Goal: Task Accomplishment & Management: Use online tool/utility

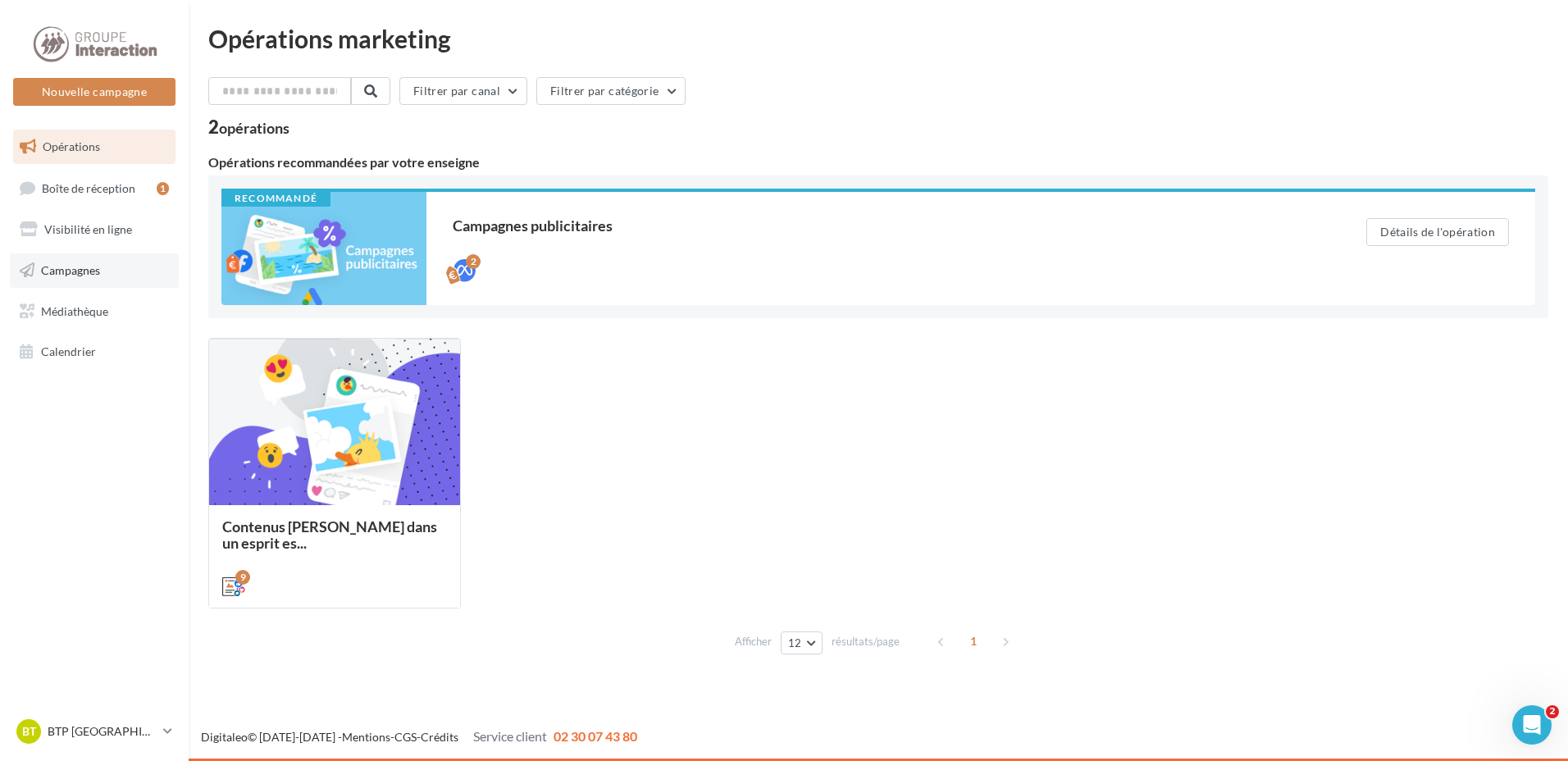
click at [90, 274] on span "Campagnes" at bounding box center [71, 270] width 59 height 14
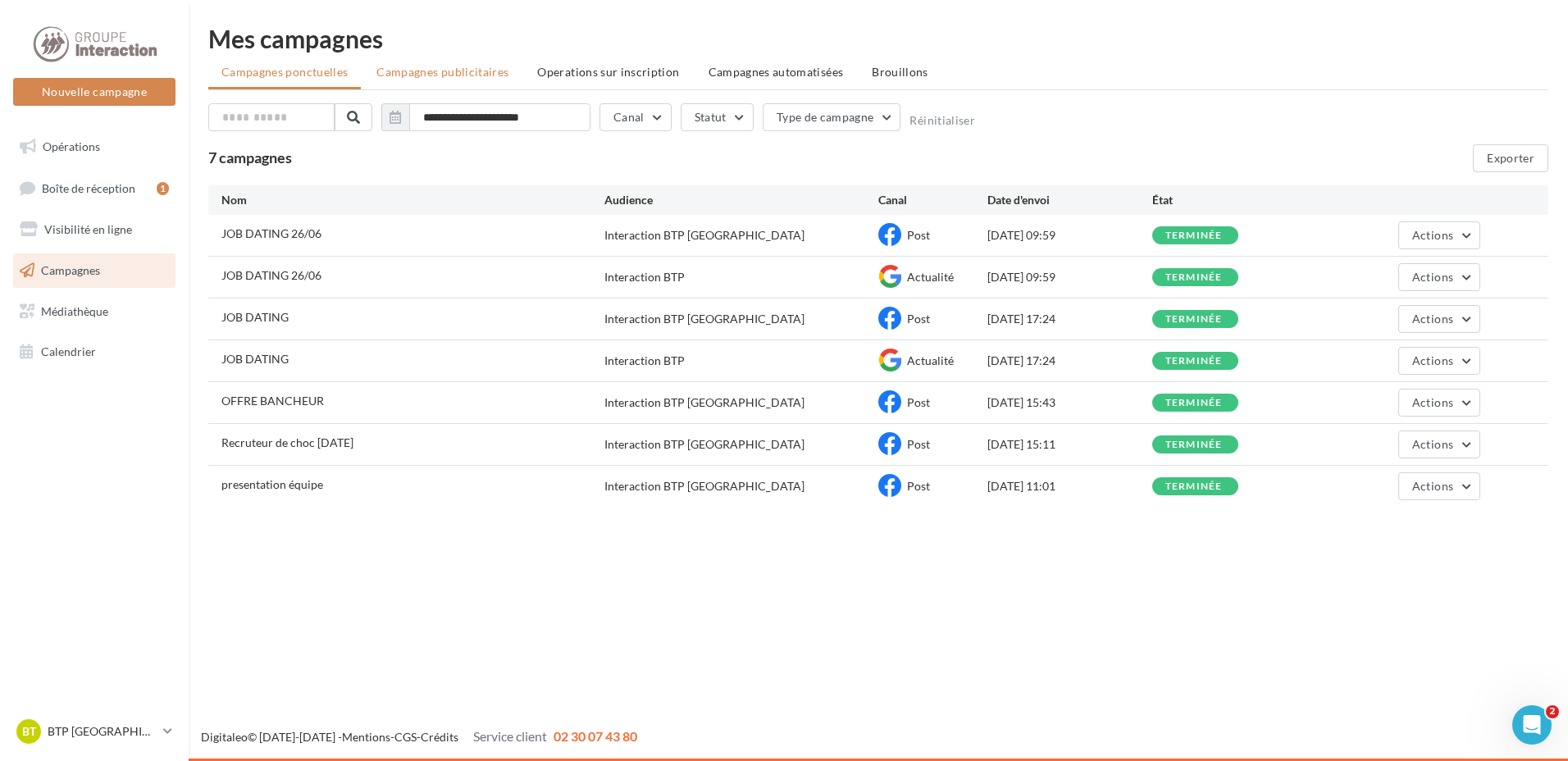
click at [447, 74] on span "Campagnes publicitaires" at bounding box center [443, 72] width 132 height 14
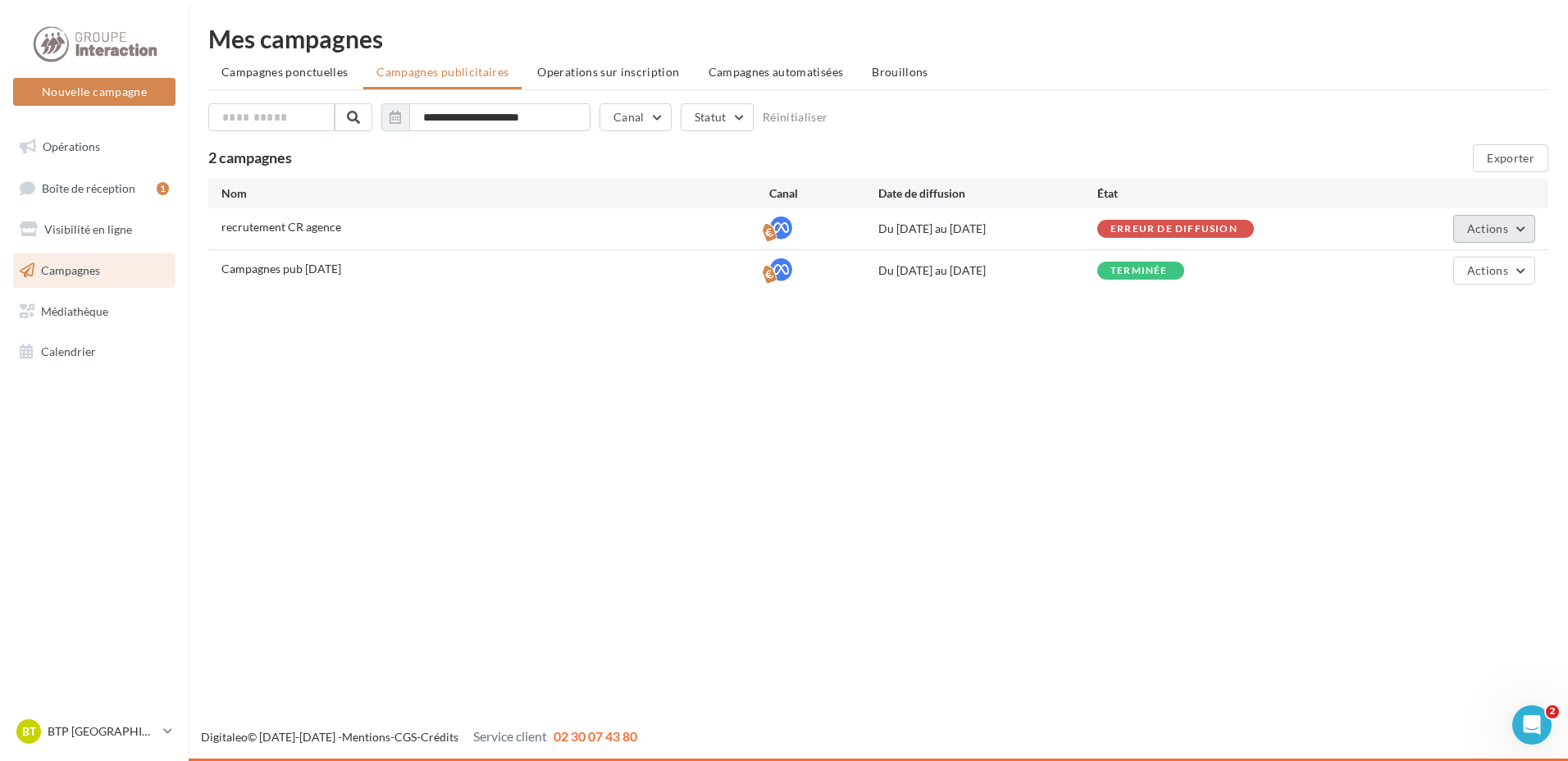
click at [1467, 223] on button "Actions" at bounding box center [1494, 228] width 82 height 28
click at [113, 152] on link "Opérations" at bounding box center [94, 147] width 169 height 35
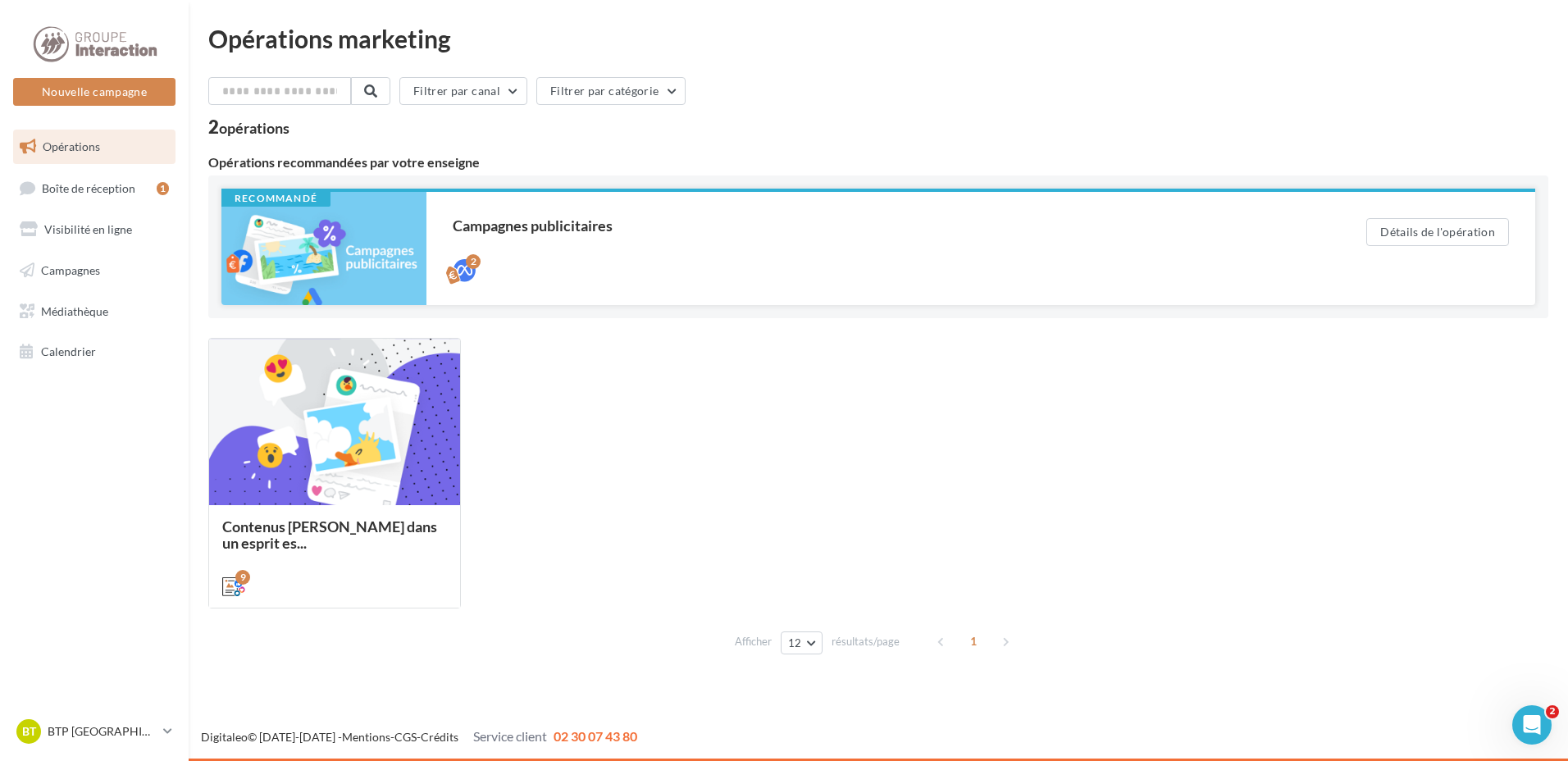
click at [513, 230] on div "Campagnes publicitaires" at bounding box center [876, 225] width 847 height 15
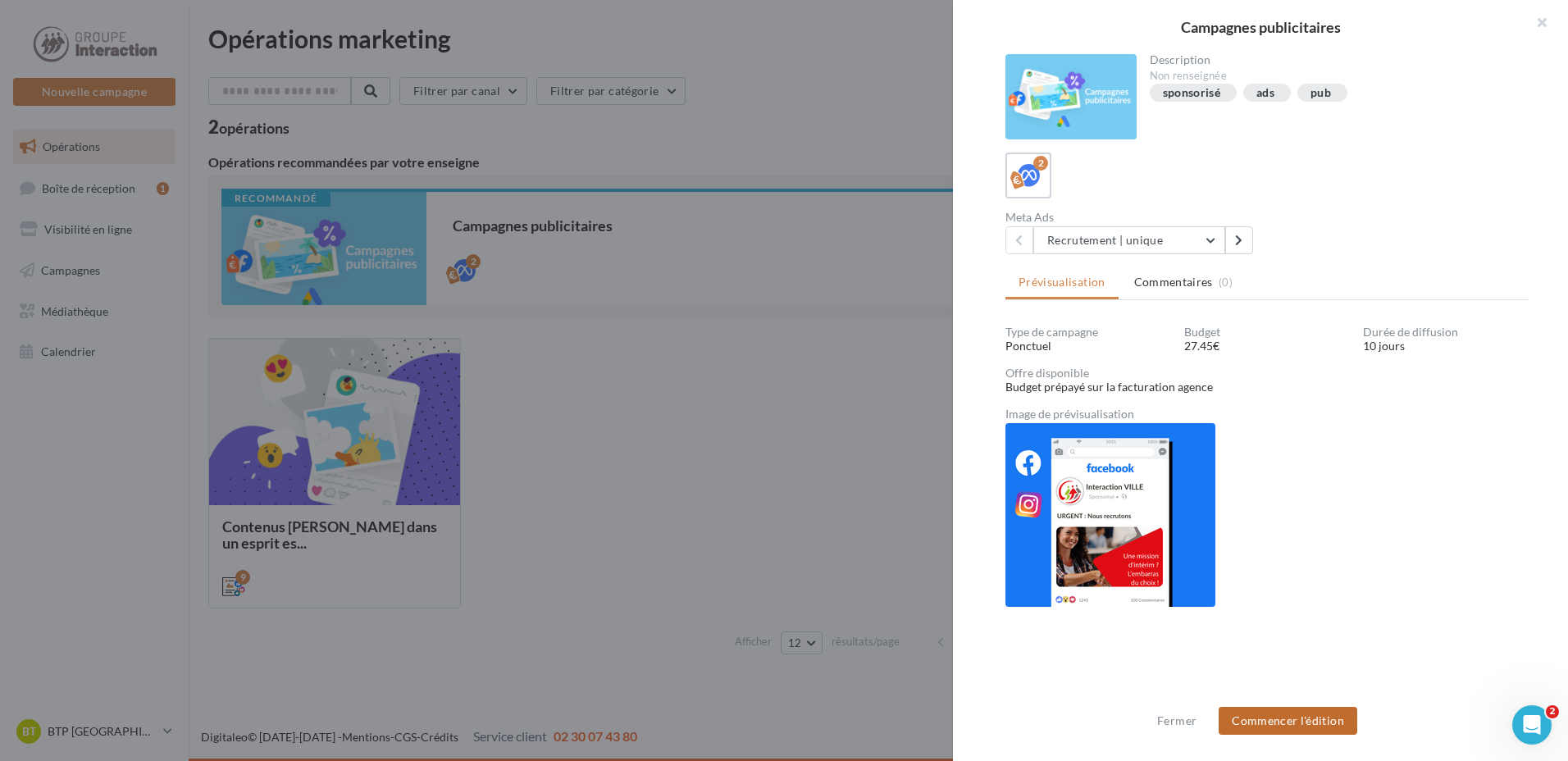
click at [1284, 726] on button "Commencer l'édition" at bounding box center [1287, 721] width 139 height 28
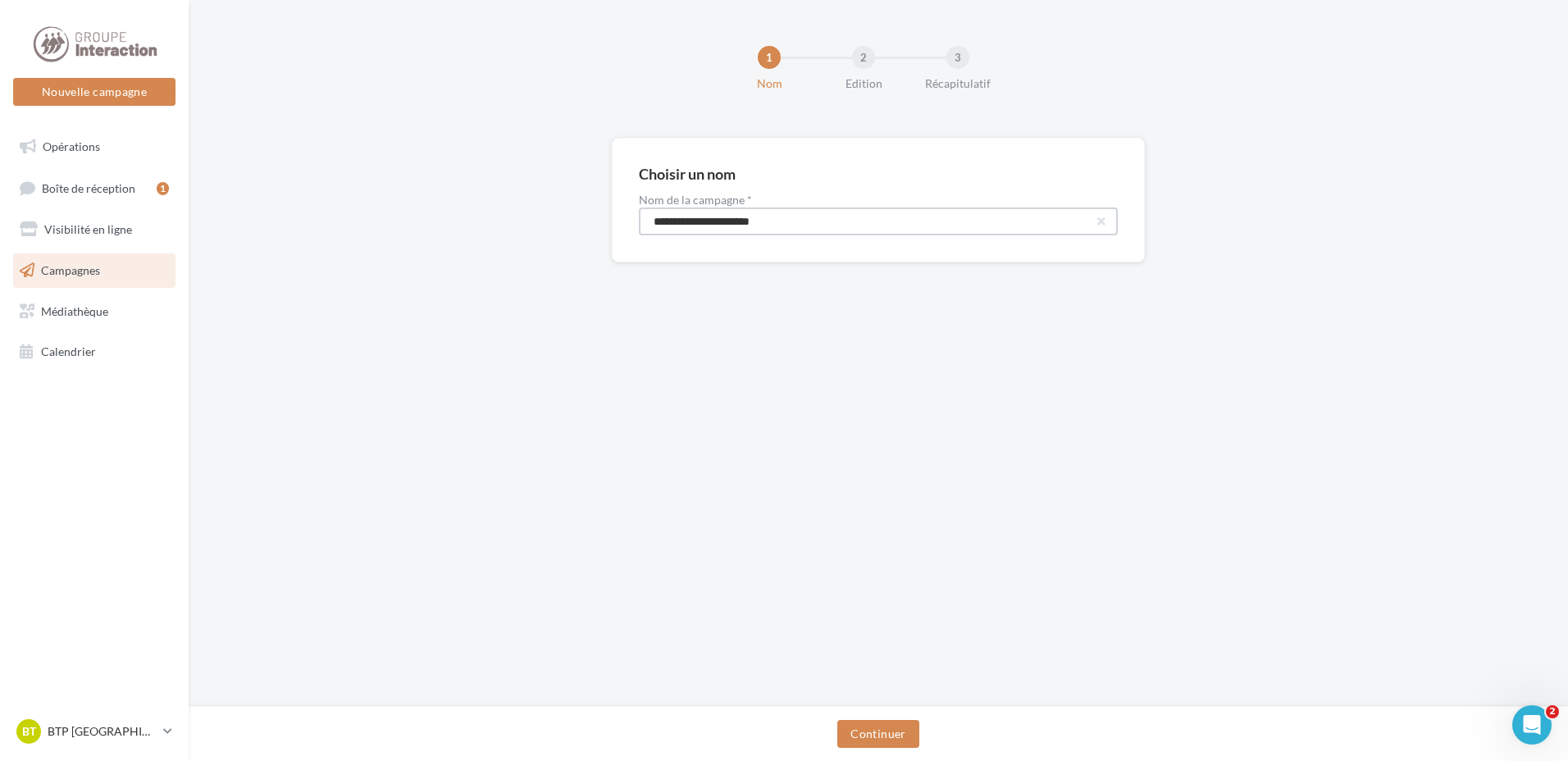
click at [679, 223] on input "**********" at bounding box center [878, 221] width 479 height 28
drag, startPoint x: 694, startPoint y: 203, endPoint x: 350, endPoint y: 205, distance: 344.0
click at [358, 205] on div "**********" at bounding box center [878, 226] width 1379 height 177
type input "**********"
click at [896, 735] on button "Continuer" at bounding box center [877, 733] width 81 height 28
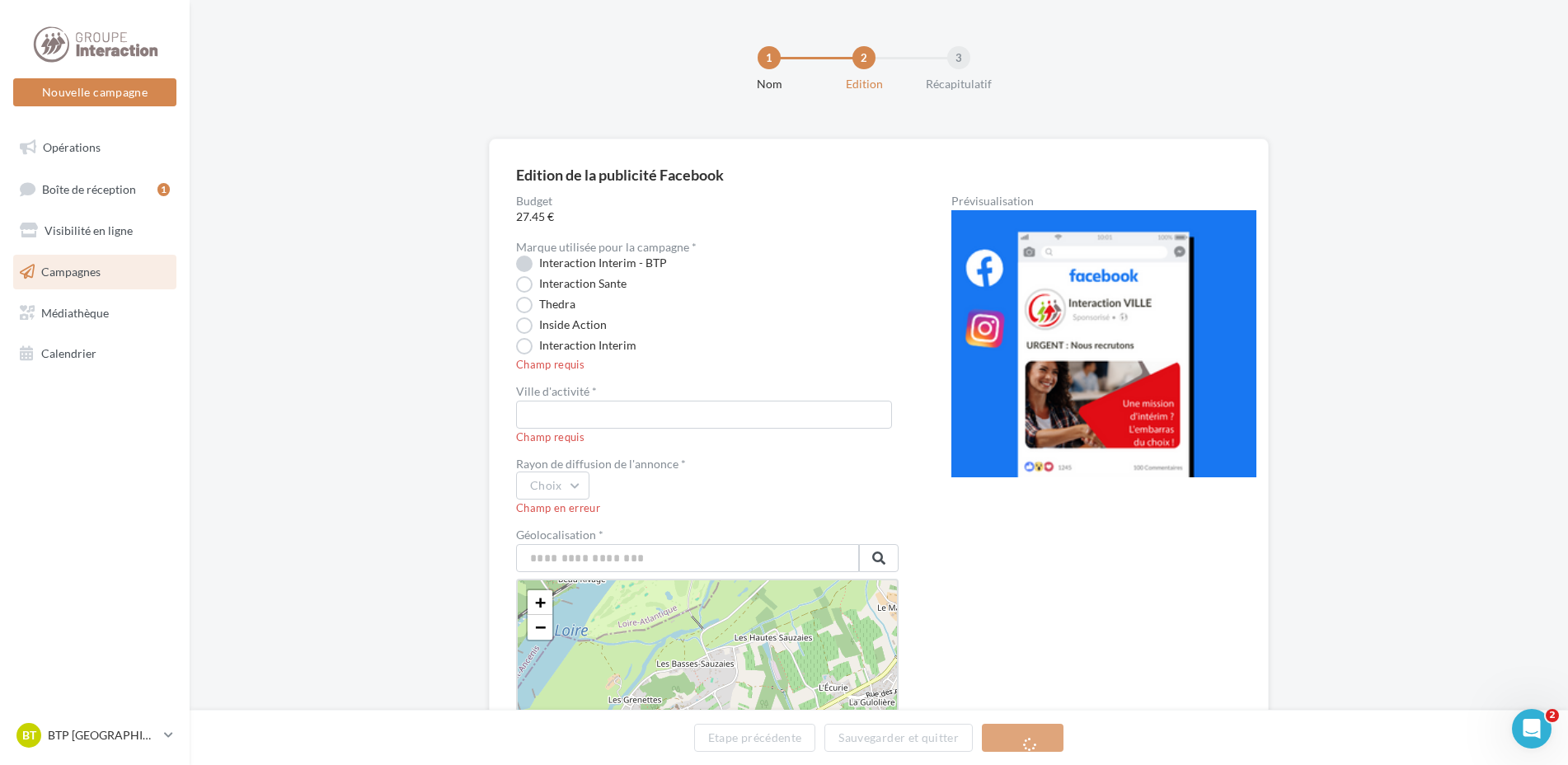
click at [579, 263] on label "Interaction Interim - BTP" at bounding box center [592, 263] width 151 height 16
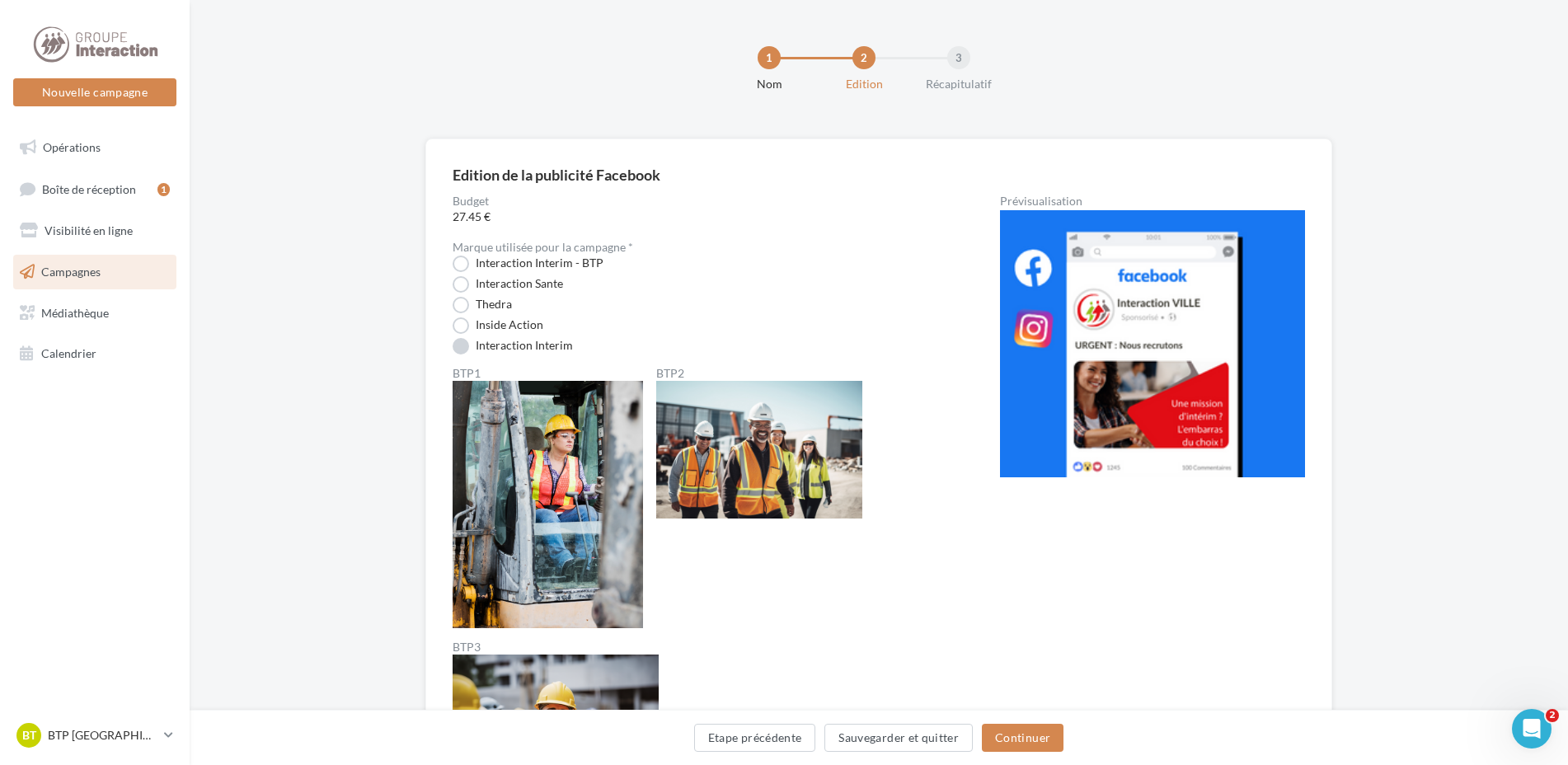
click at [496, 350] on label "Interaction Interim" at bounding box center [513, 346] width 120 height 16
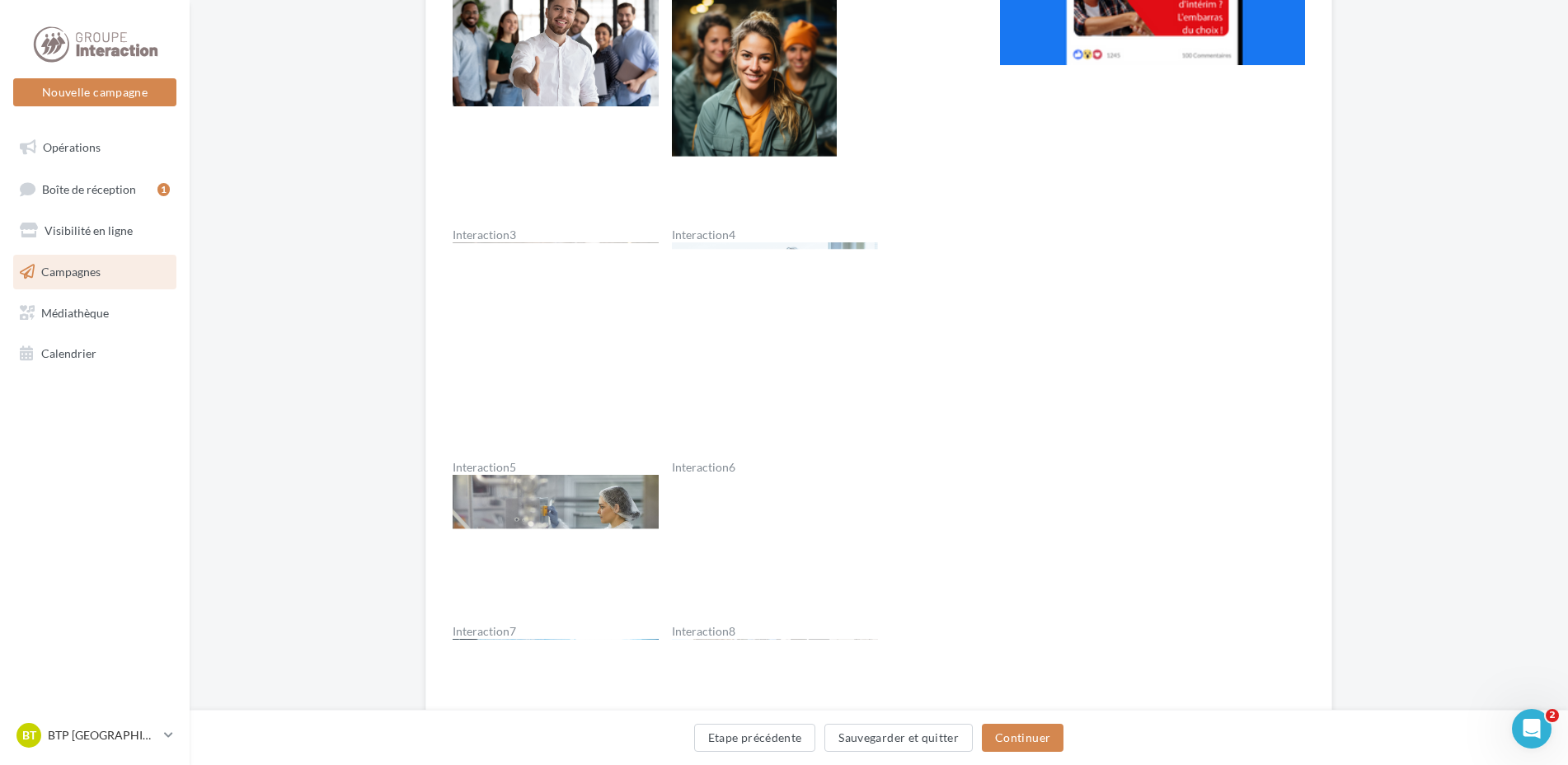
scroll to position [2061, 0]
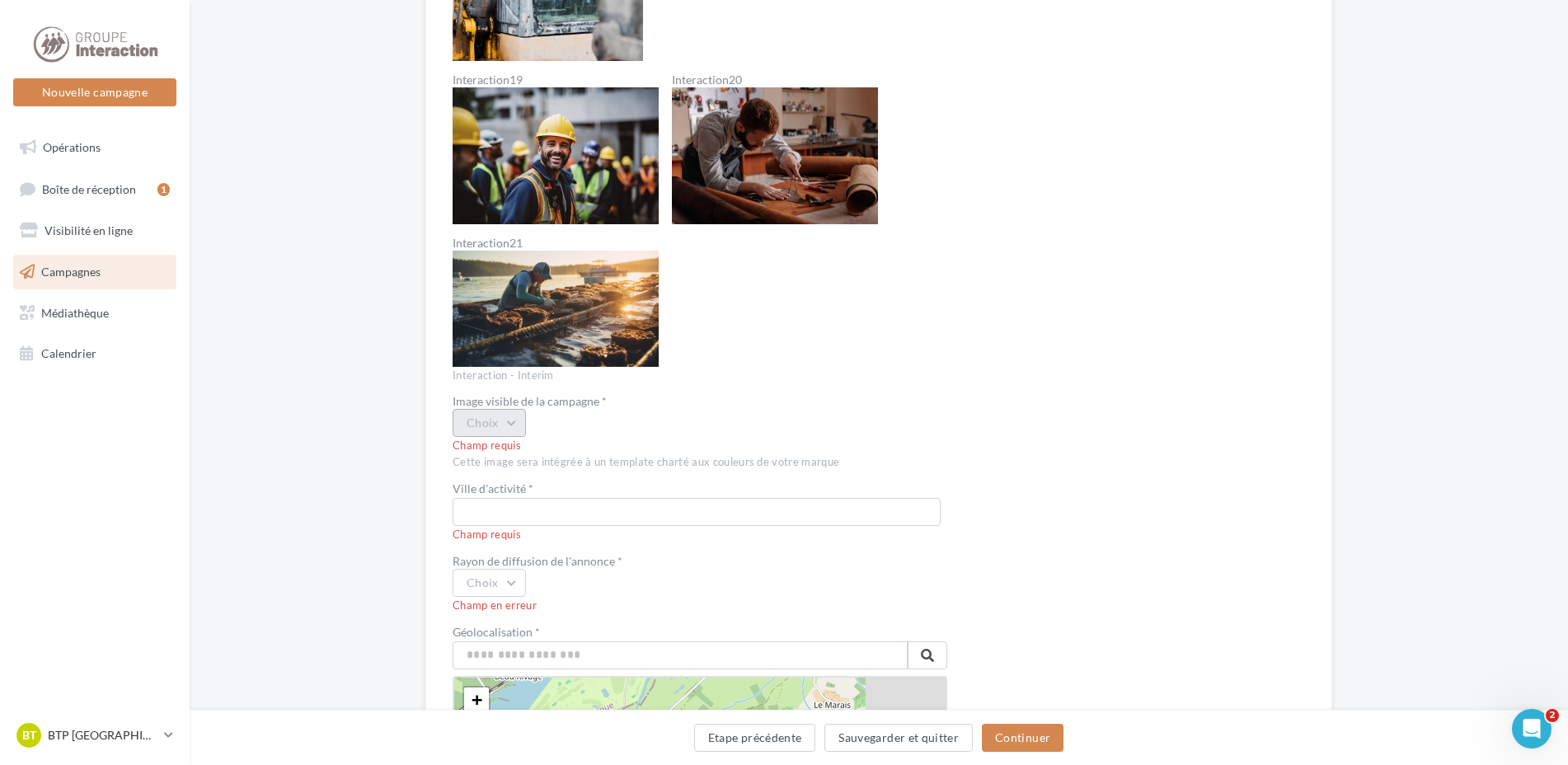
click at [499, 423] on button "Choix" at bounding box center [490, 423] width 74 height 28
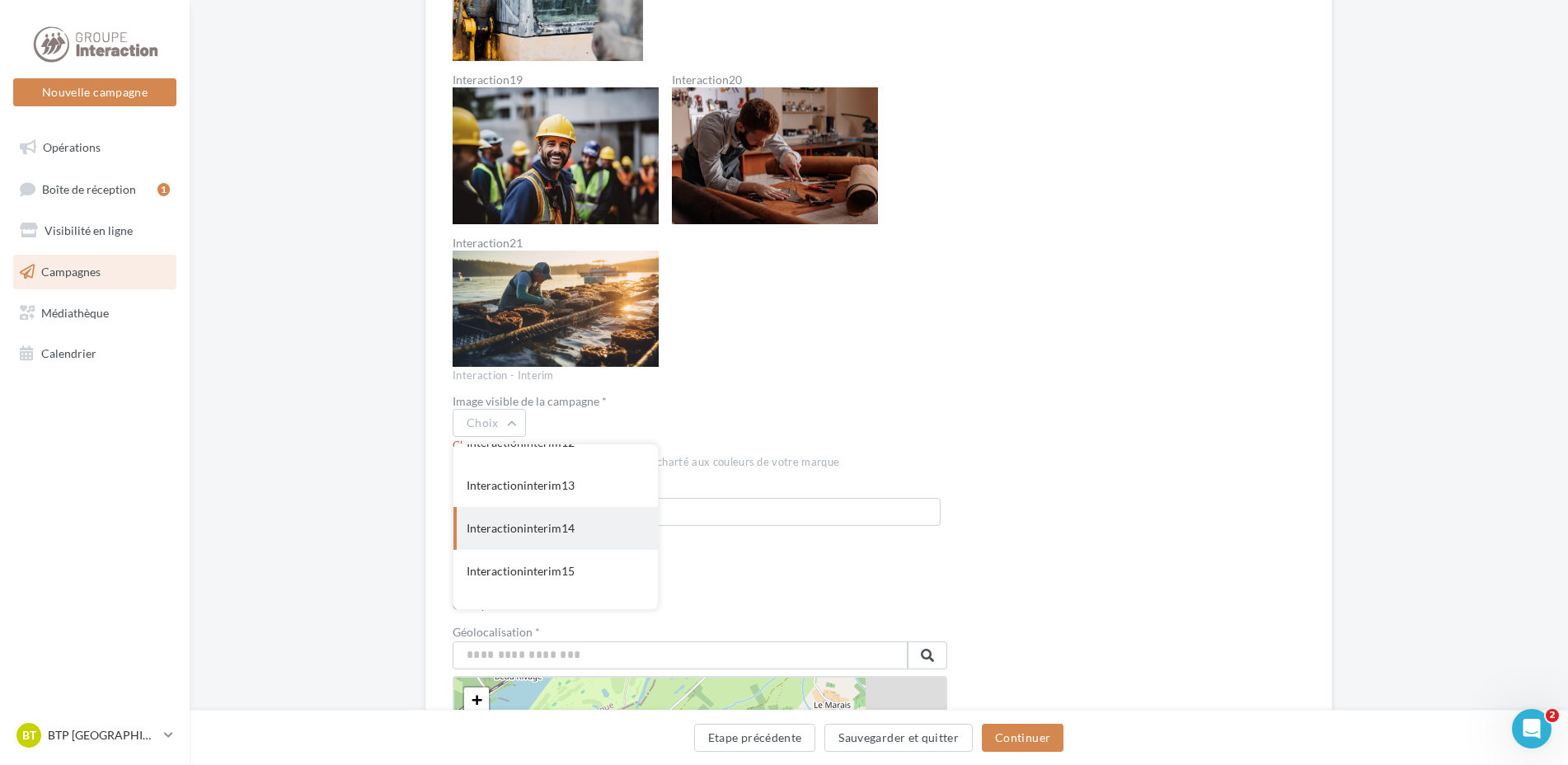
click at [535, 527] on div "Interactioninterim14" at bounding box center [555, 529] width 204 height 43
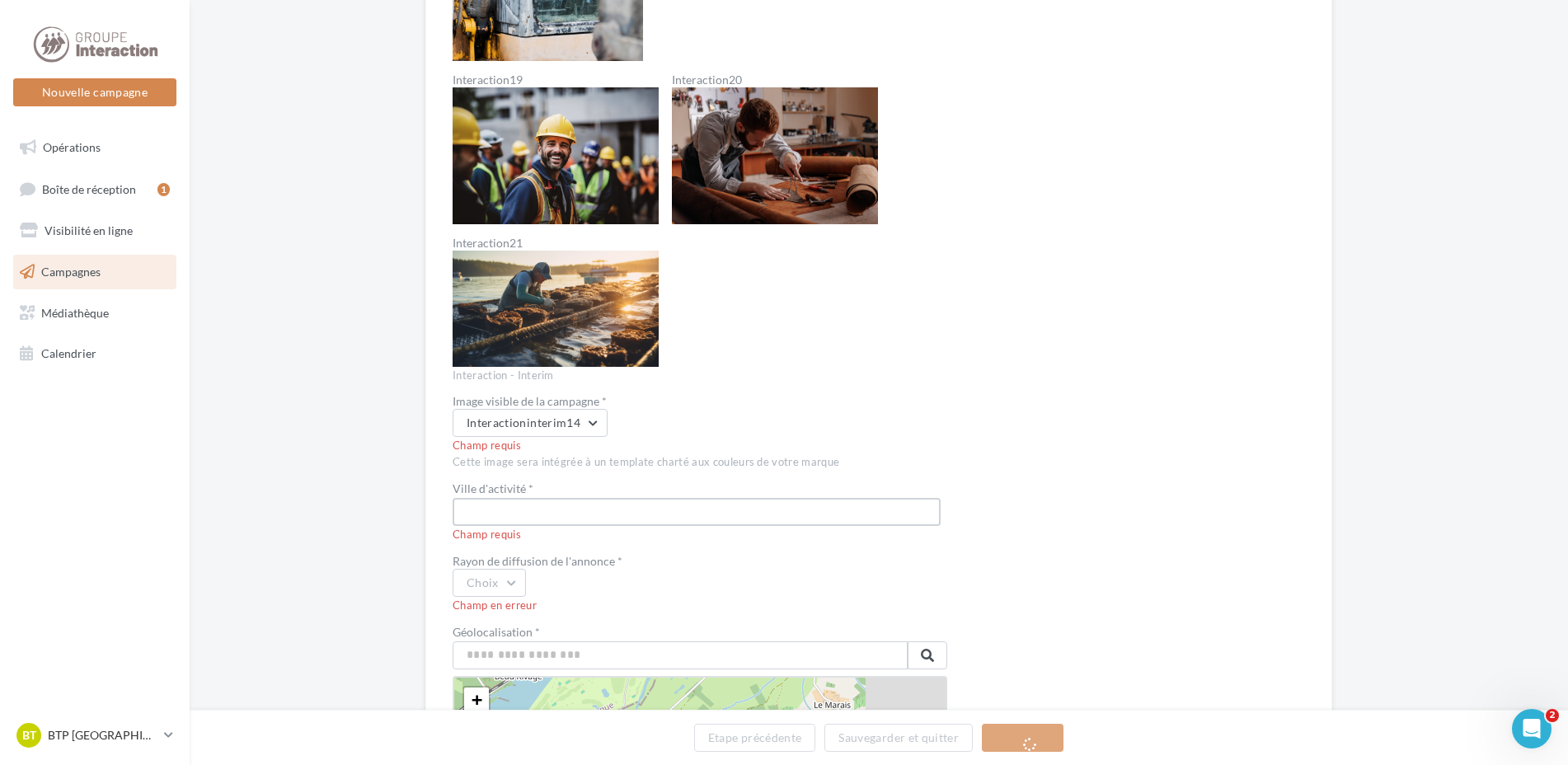
click at [525, 512] on input "text" at bounding box center [697, 511] width 488 height 28
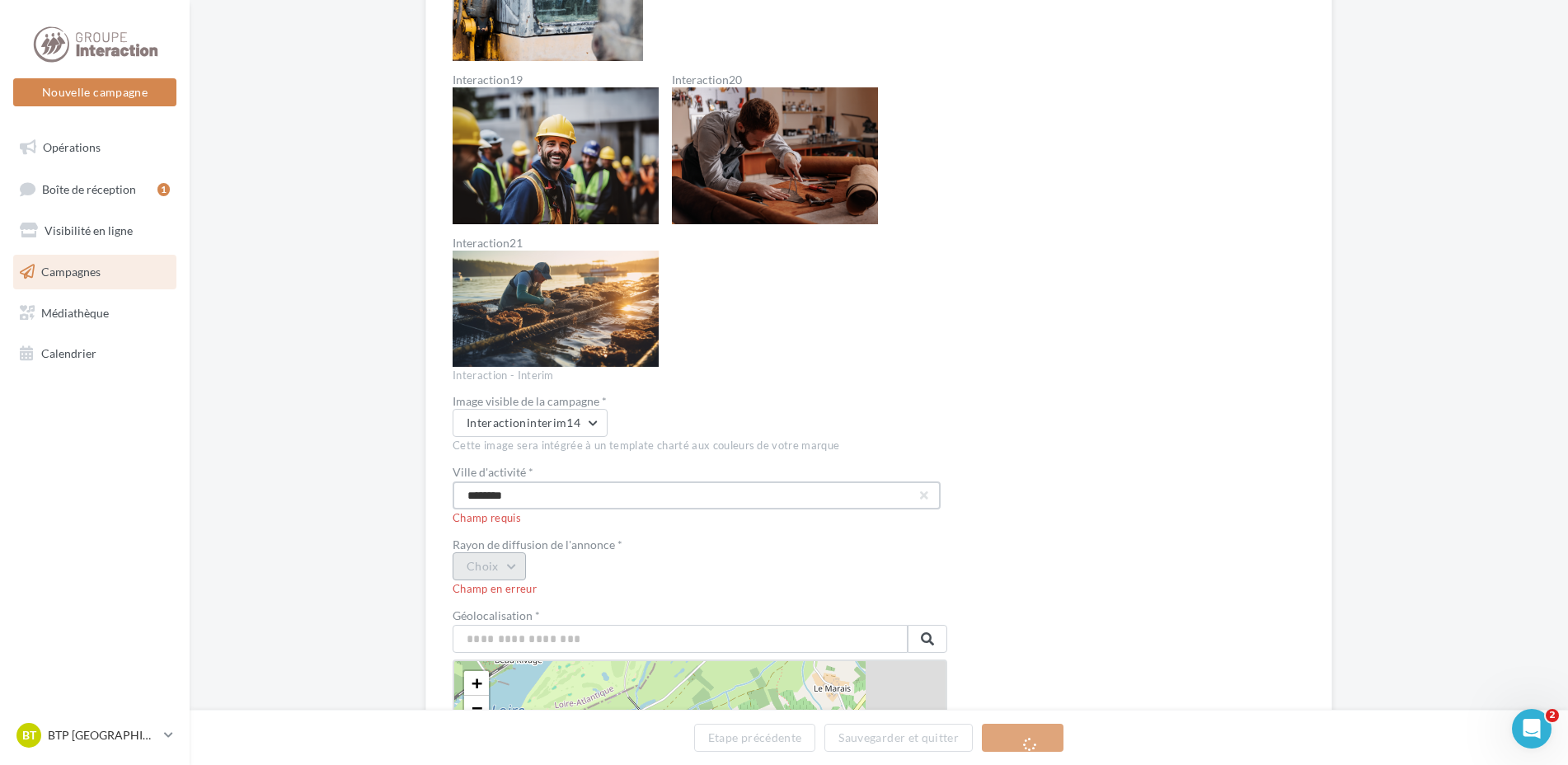
type input "********"
click at [512, 563] on button "Choix" at bounding box center [490, 566] width 74 height 28
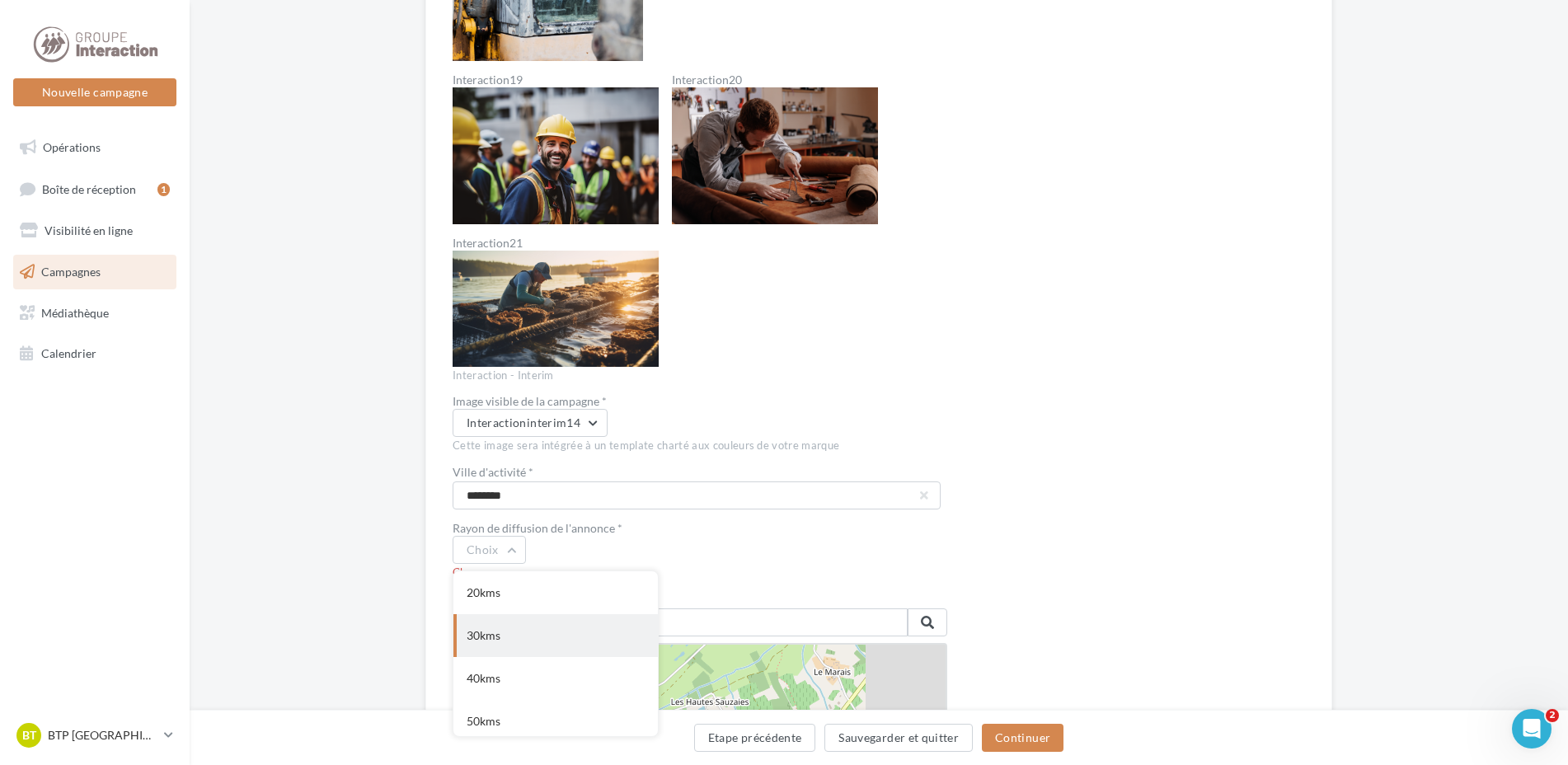
click at [494, 630] on div "30kms" at bounding box center [555, 636] width 204 height 43
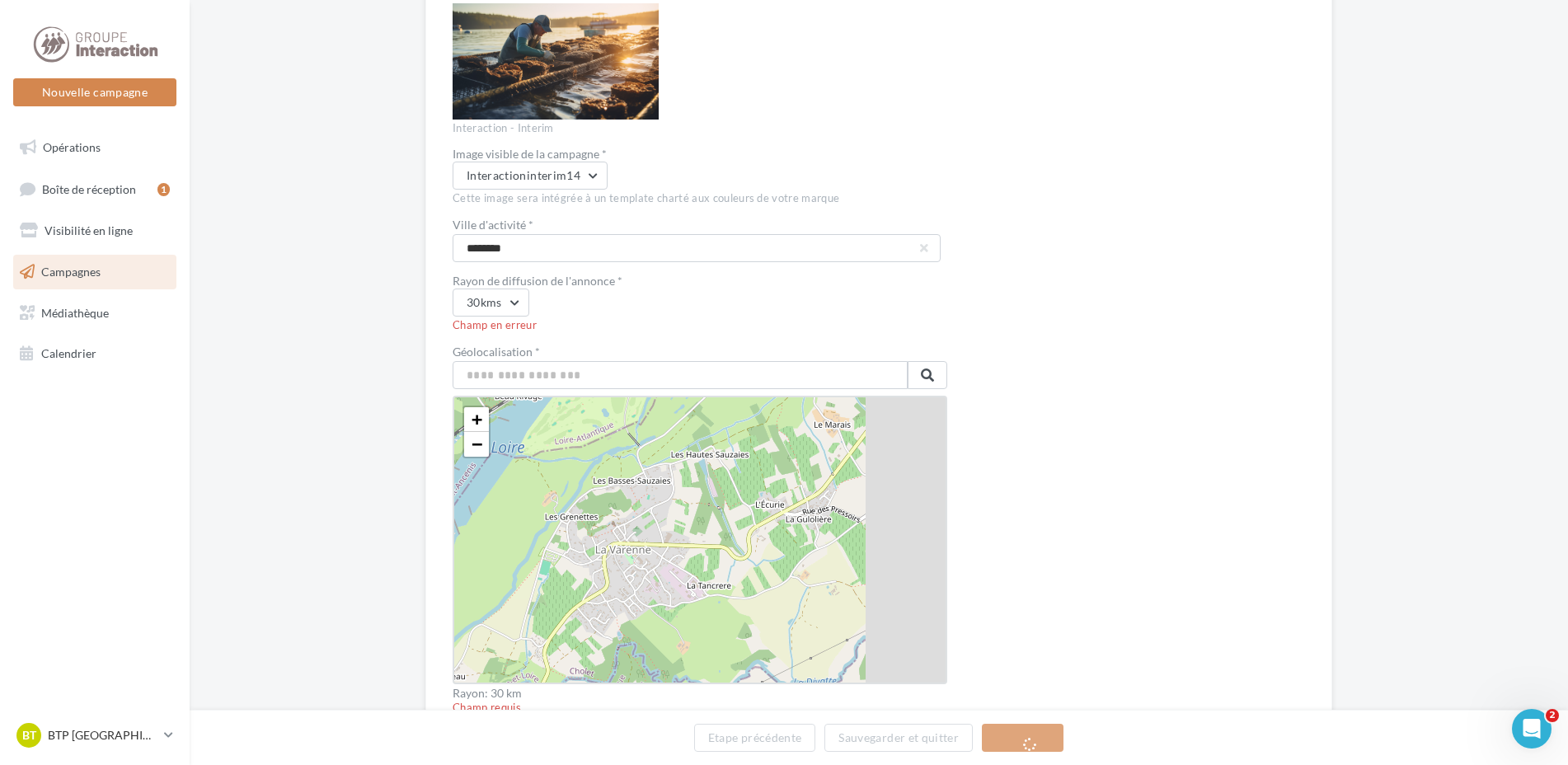
scroll to position [2391, 0]
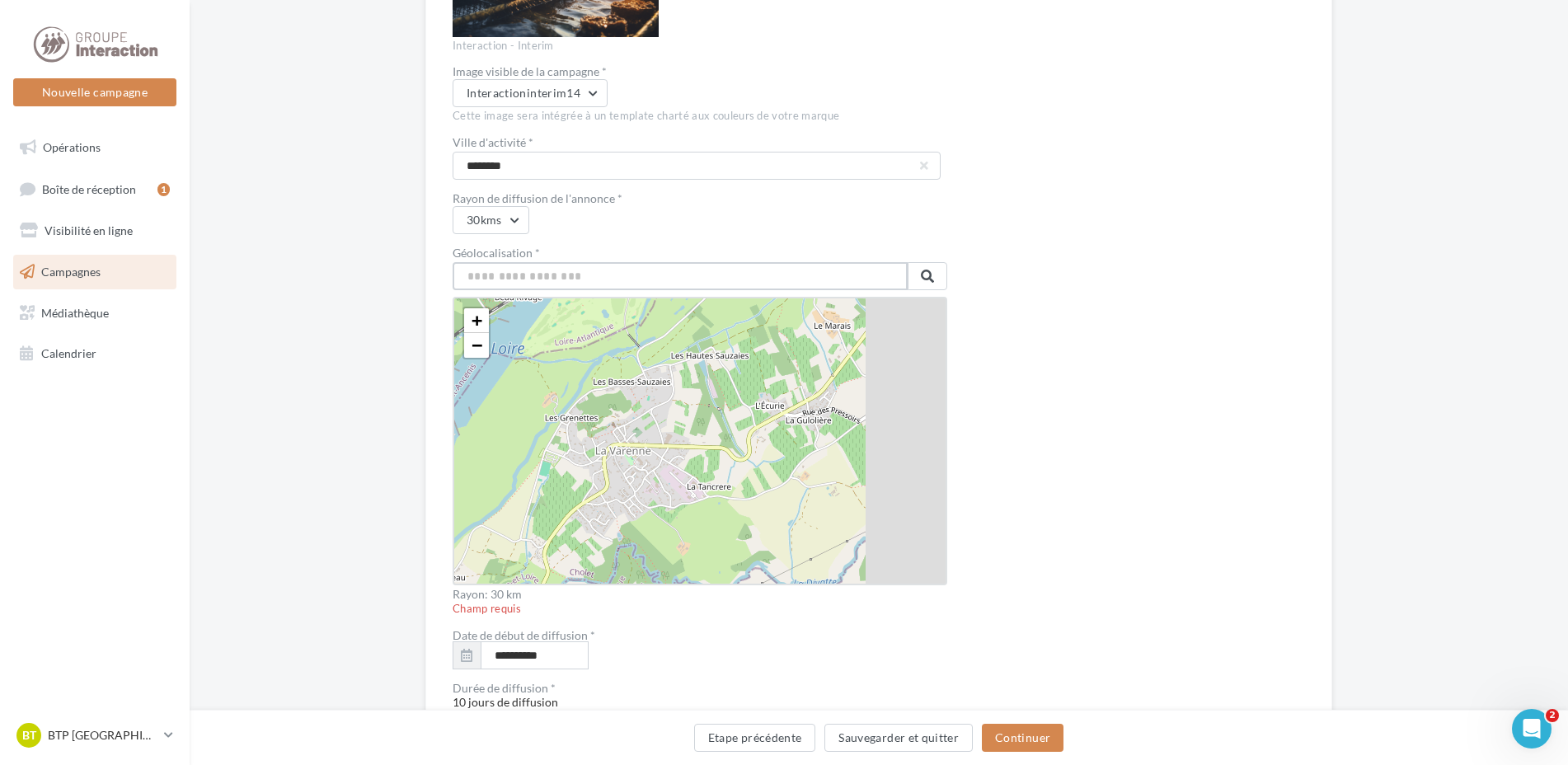
click at [526, 279] on input "text" at bounding box center [681, 276] width 455 height 28
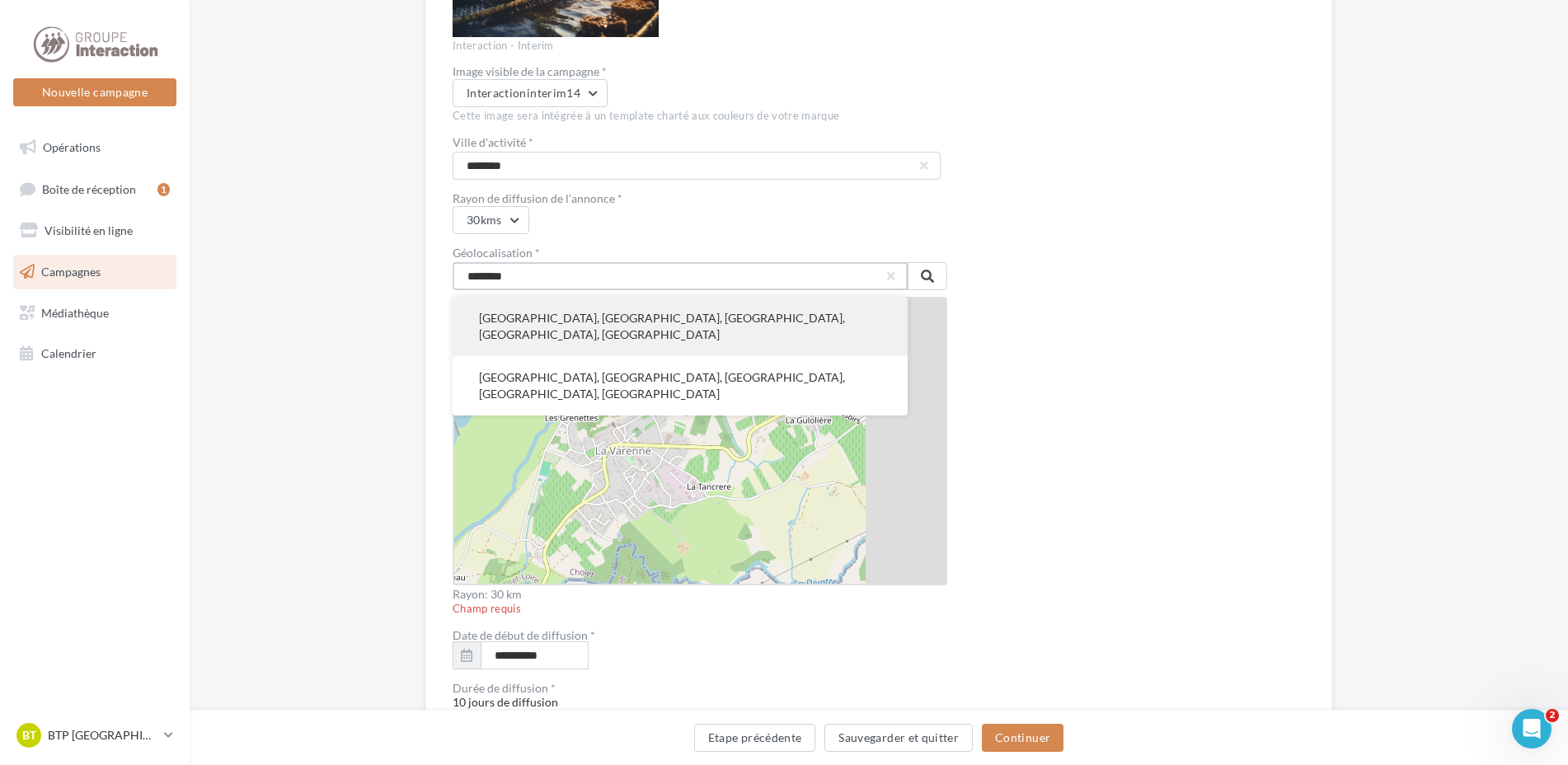
type input "********"
click at [541, 317] on button "Toulouse, Haute-Garonne, Occitanie, France métropolitaine, France" at bounding box center [681, 326] width 455 height 59
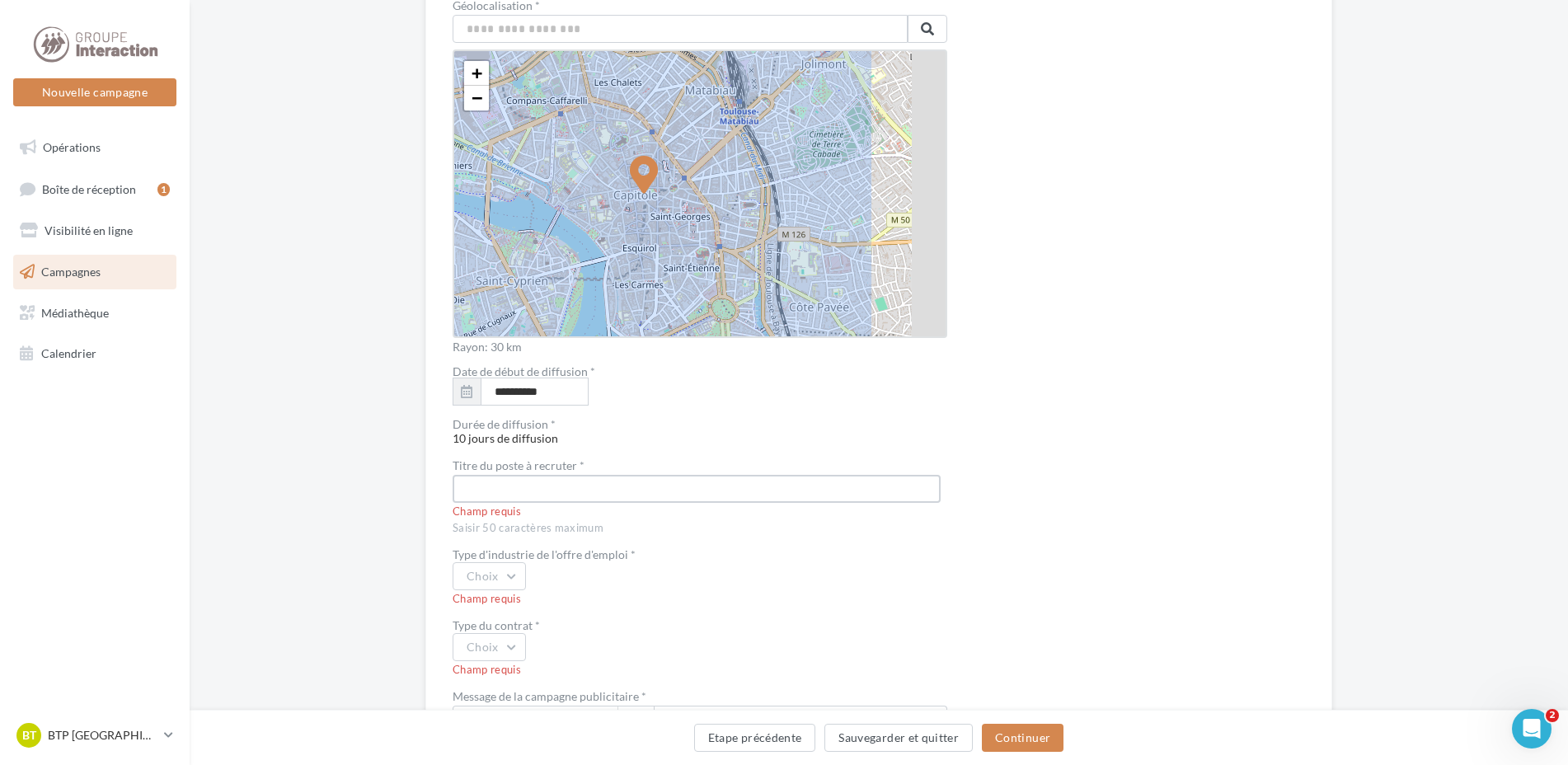
click at [490, 489] on input "text" at bounding box center [697, 488] width 488 height 28
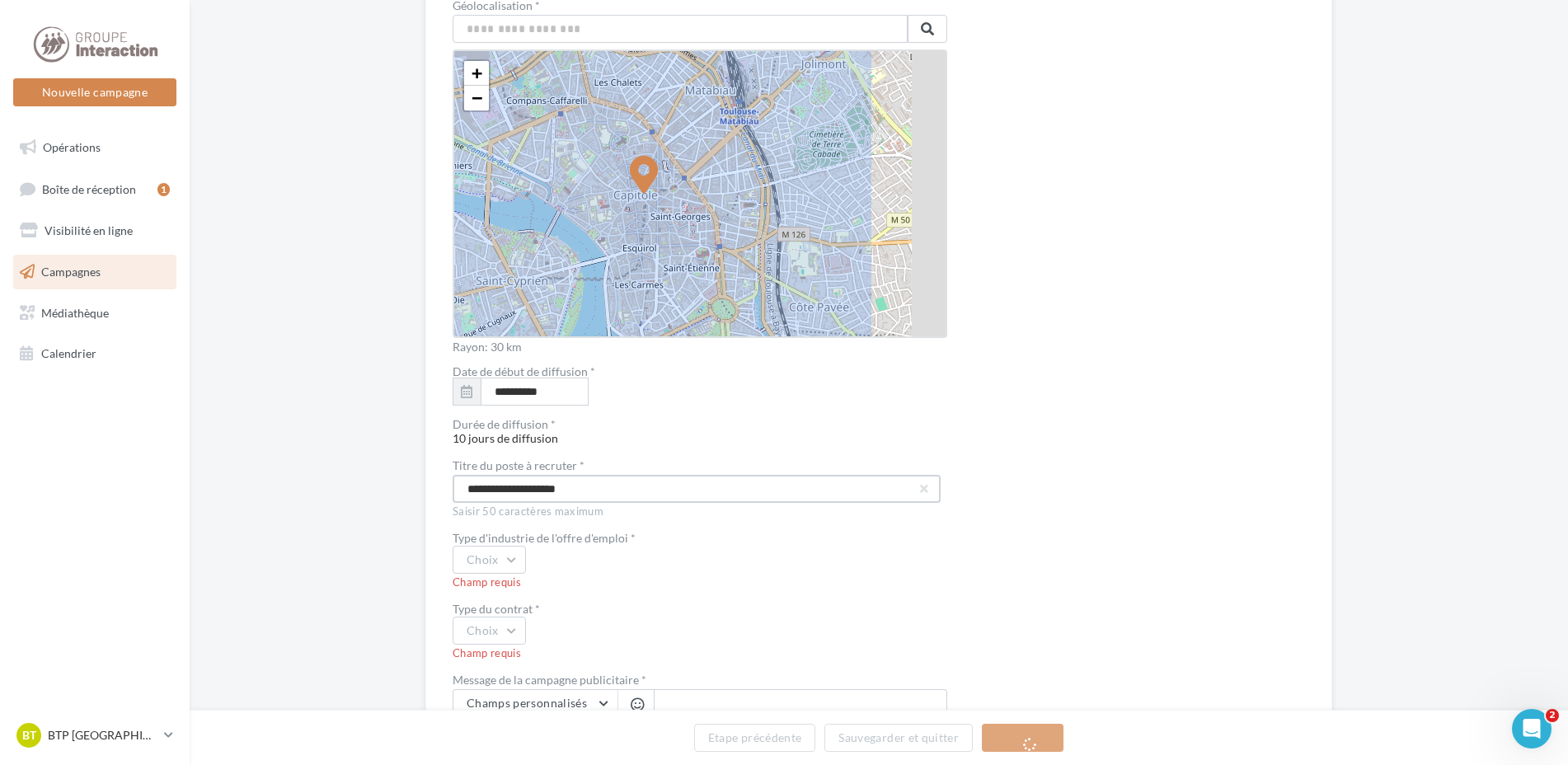
type input "**********"
click at [506, 580] on div "Champ requis" at bounding box center [700, 583] width 494 height 15
click at [505, 559] on button "Choix" at bounding box center [490, 559] width 74 height 28
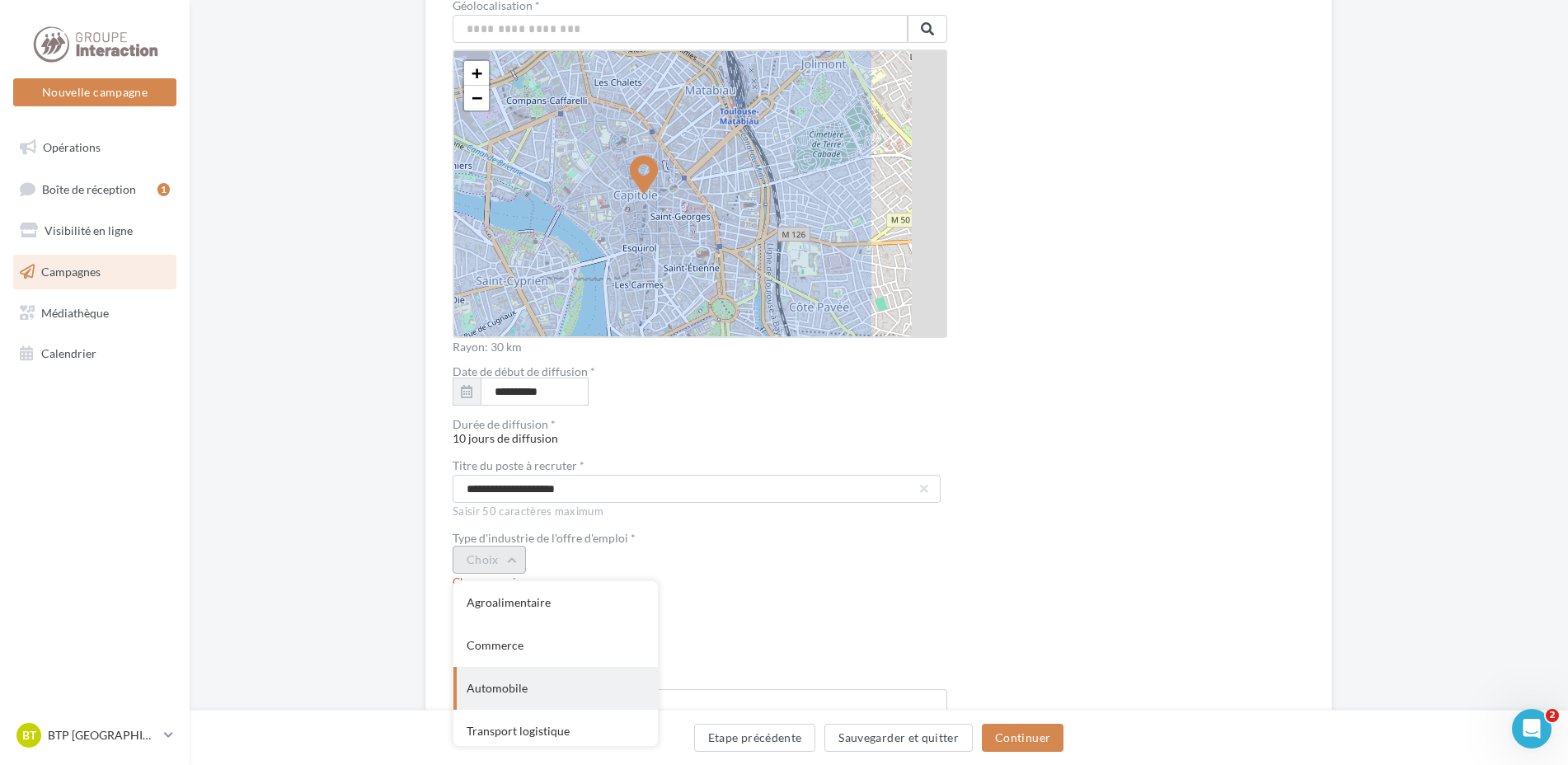
scroll to position [83, 0]
click at [503, 695] on div "Bâtiment" at bounding box center [555, 692] width 204 height 43
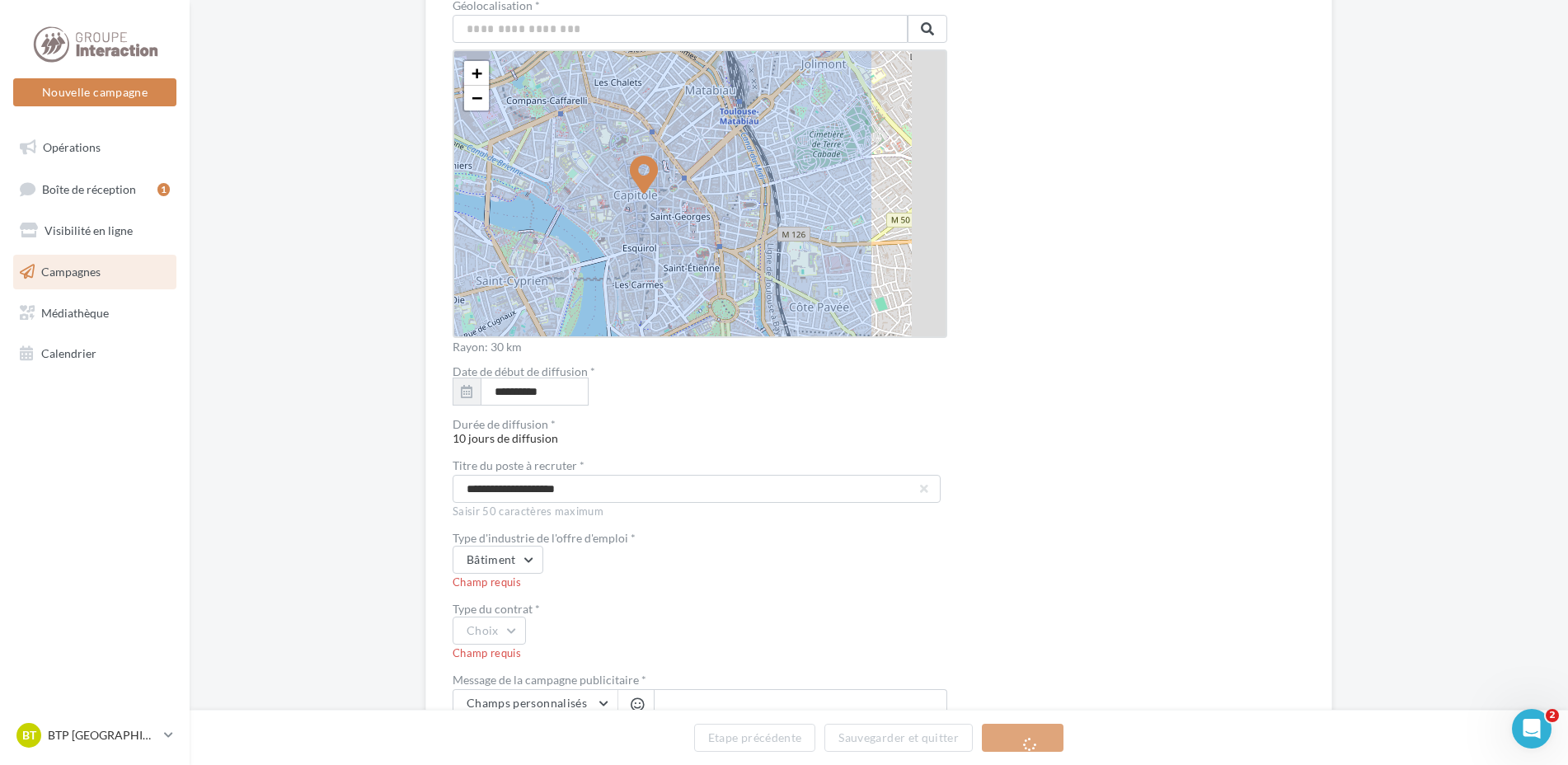
click at [592, 552] on div "Bâtiment" at bounding box center [700, 559] width 494 height 28
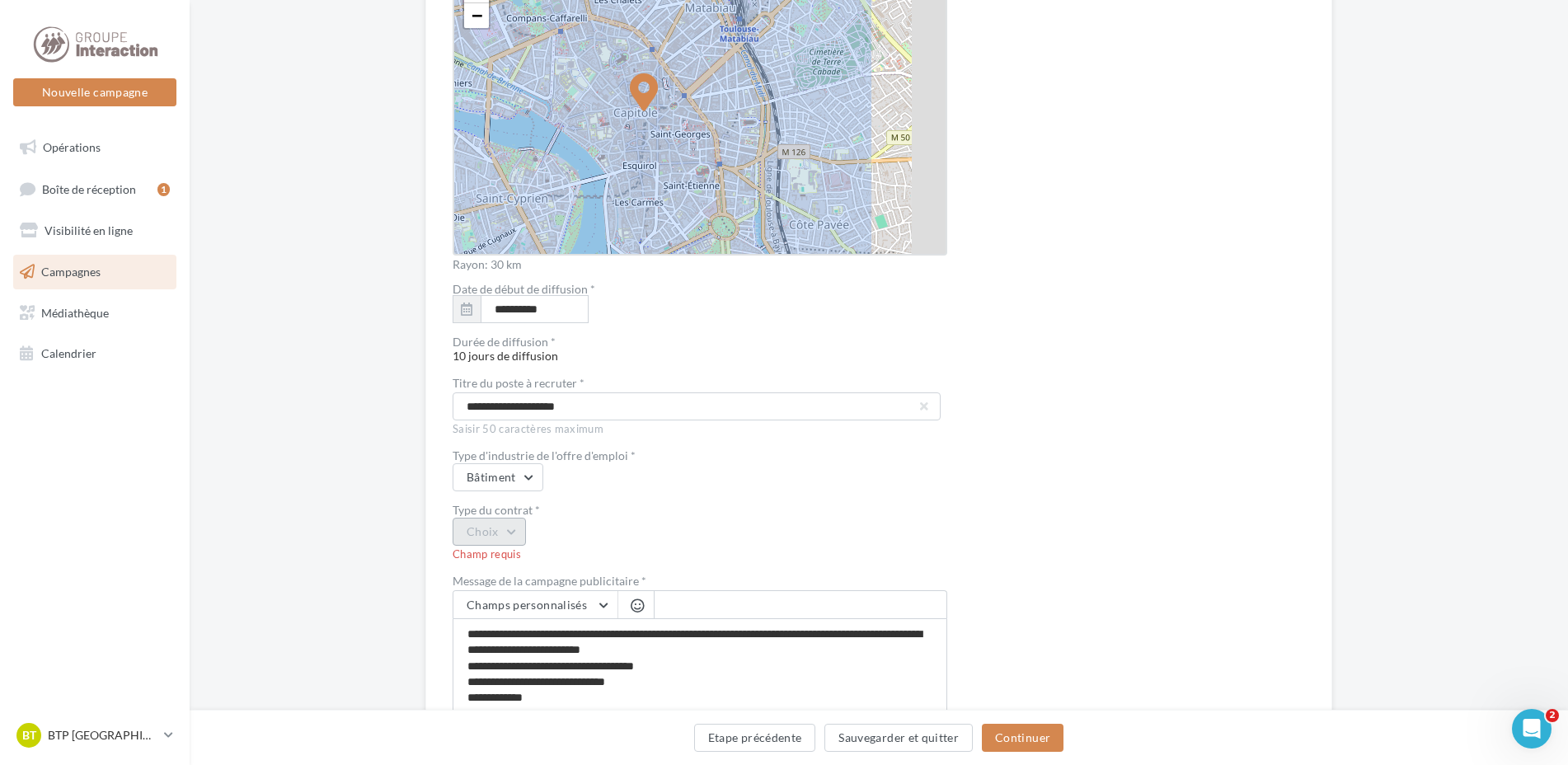
click at [511, 532] on button "Choix" at bounding box center [490, 531] width 74 height 28
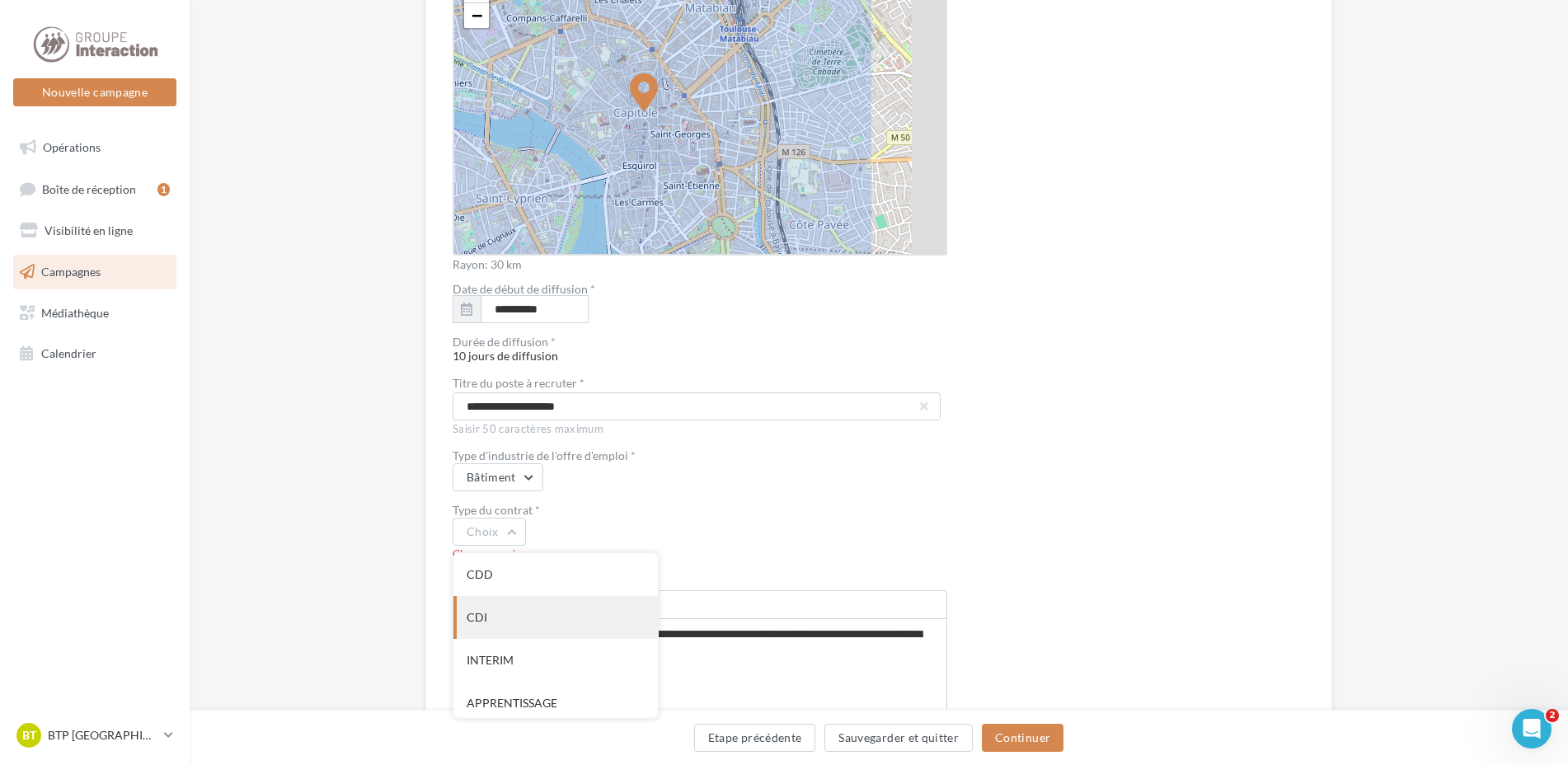
click at [485, 613] on div "CDI" at bounding box center [555, 618] width 204 height 43
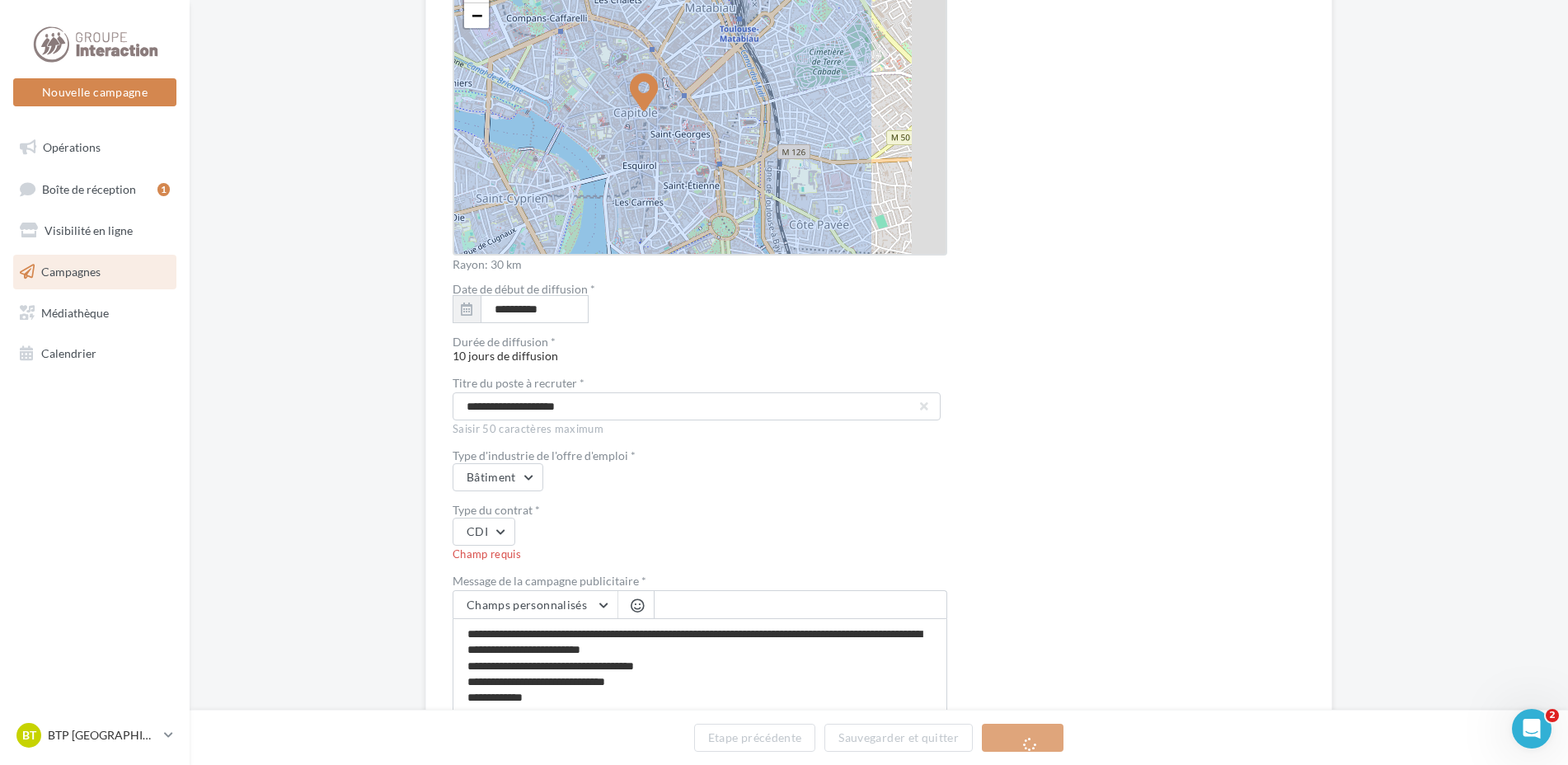
click at [652, 523] on div "CDI" at bounding box center [700, 531] width 494 height 28
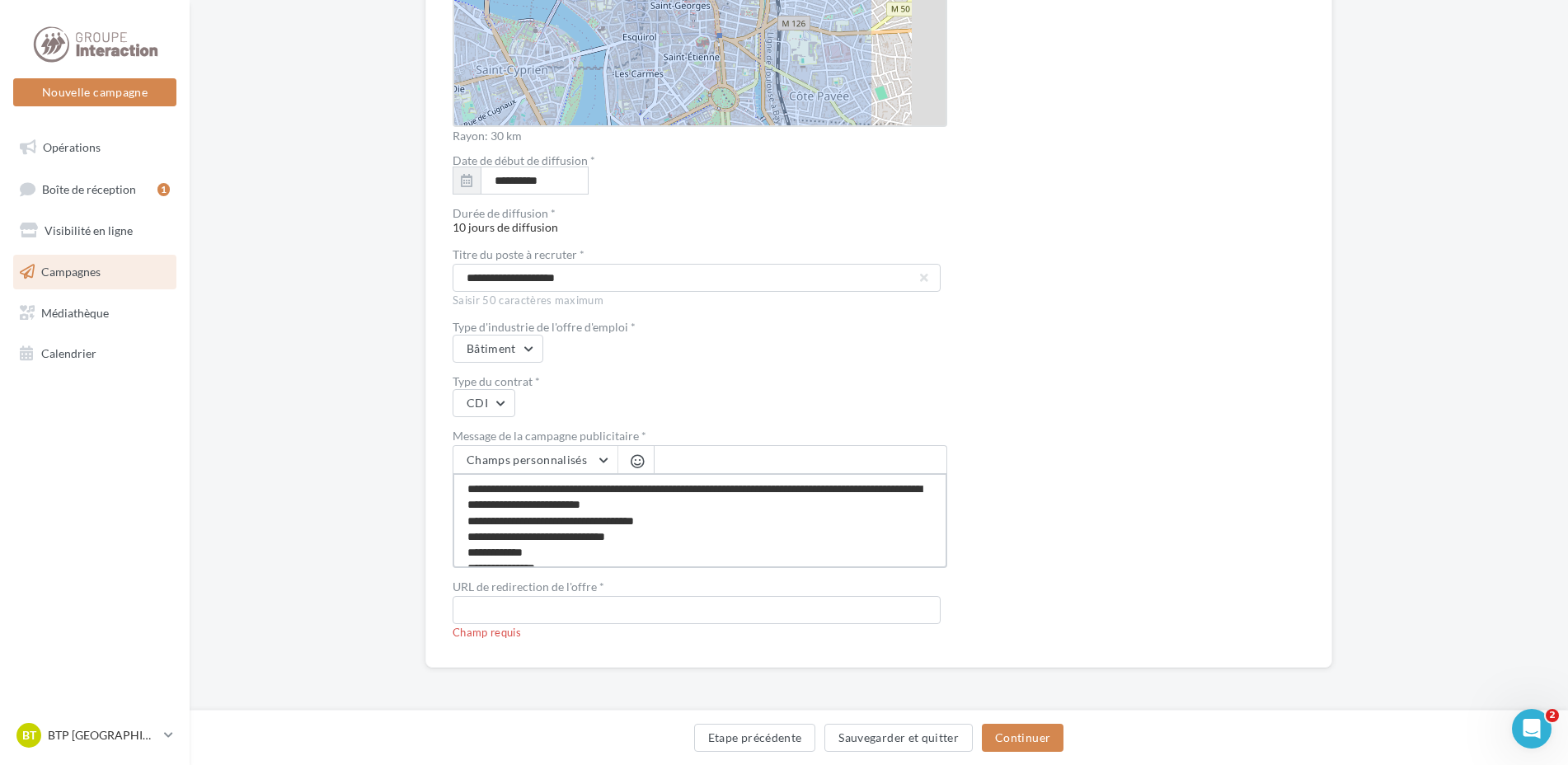
scroll to position [81, 0]
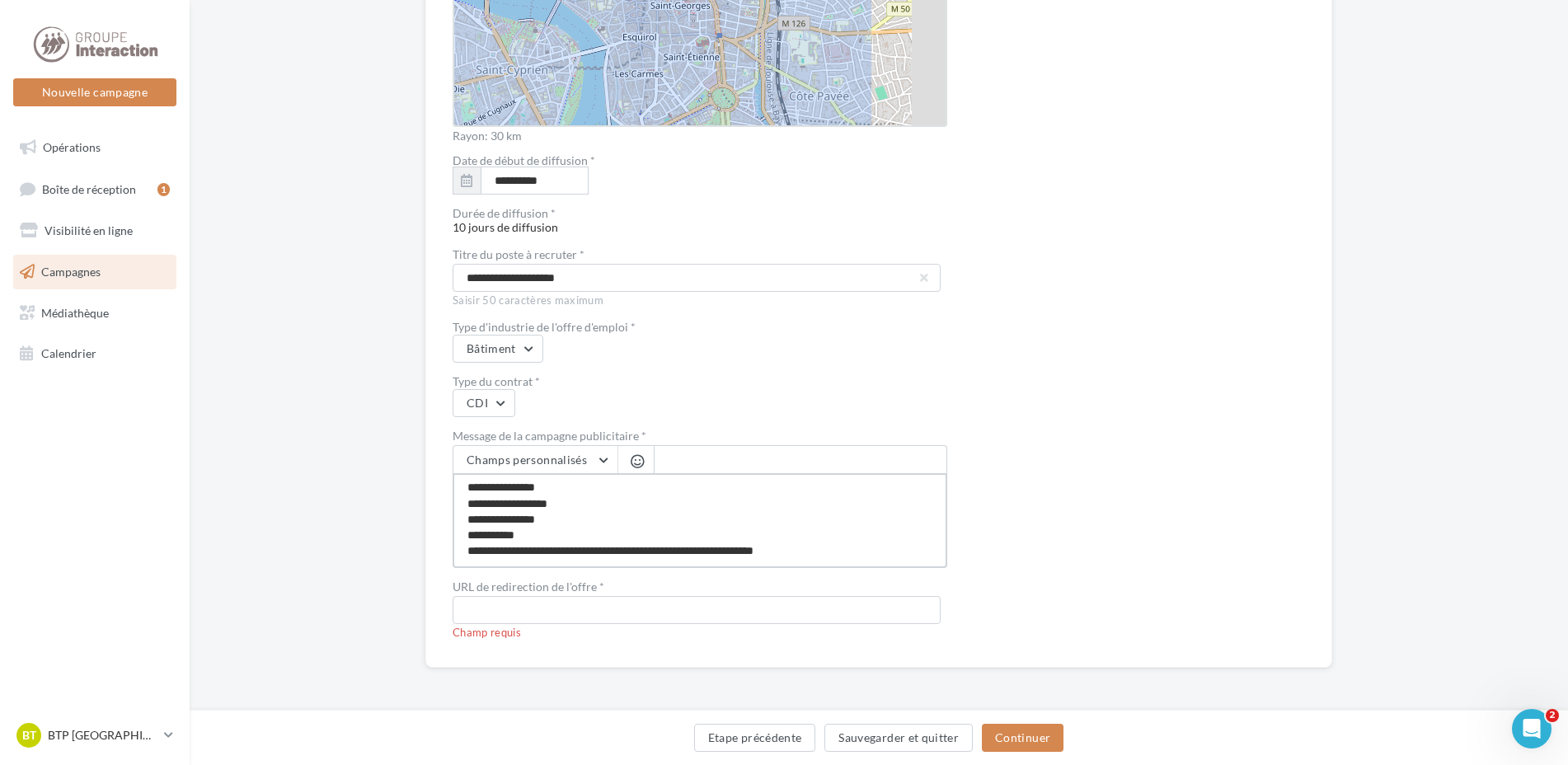
drag, startPoint x: 466, startPoint y: 487, endPoint x: 865, endPoint y: 559, distance: 405.4
click at [865, 559] on textarea "**********" at bounding box center [700, 520] width 494 height 94
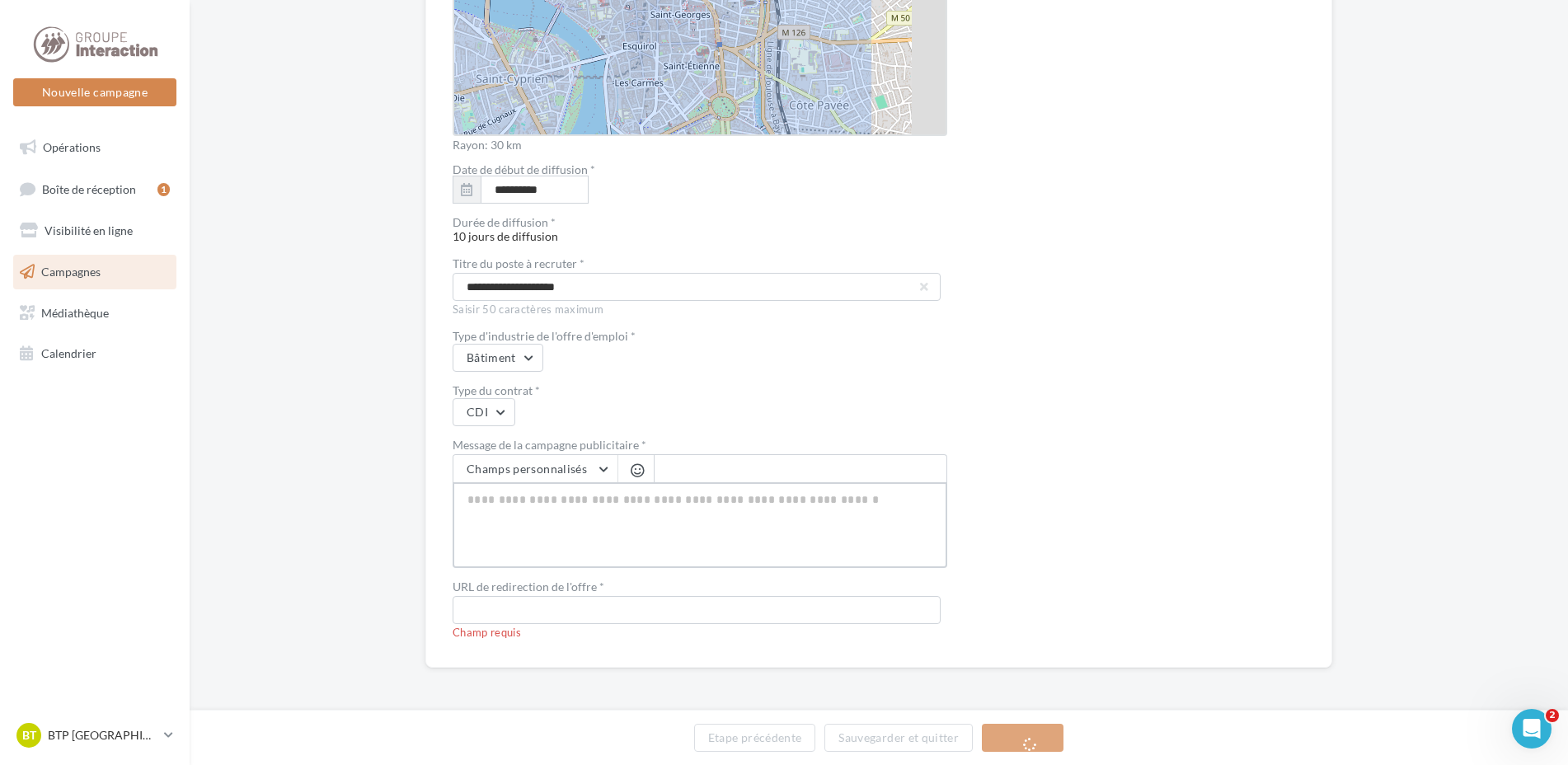
scroll to position [0, 0]
click at [513, 505] on textarea at bounding box center [700, 525] width 494 height 85
paste textarea "**********"
type textarea "**********"
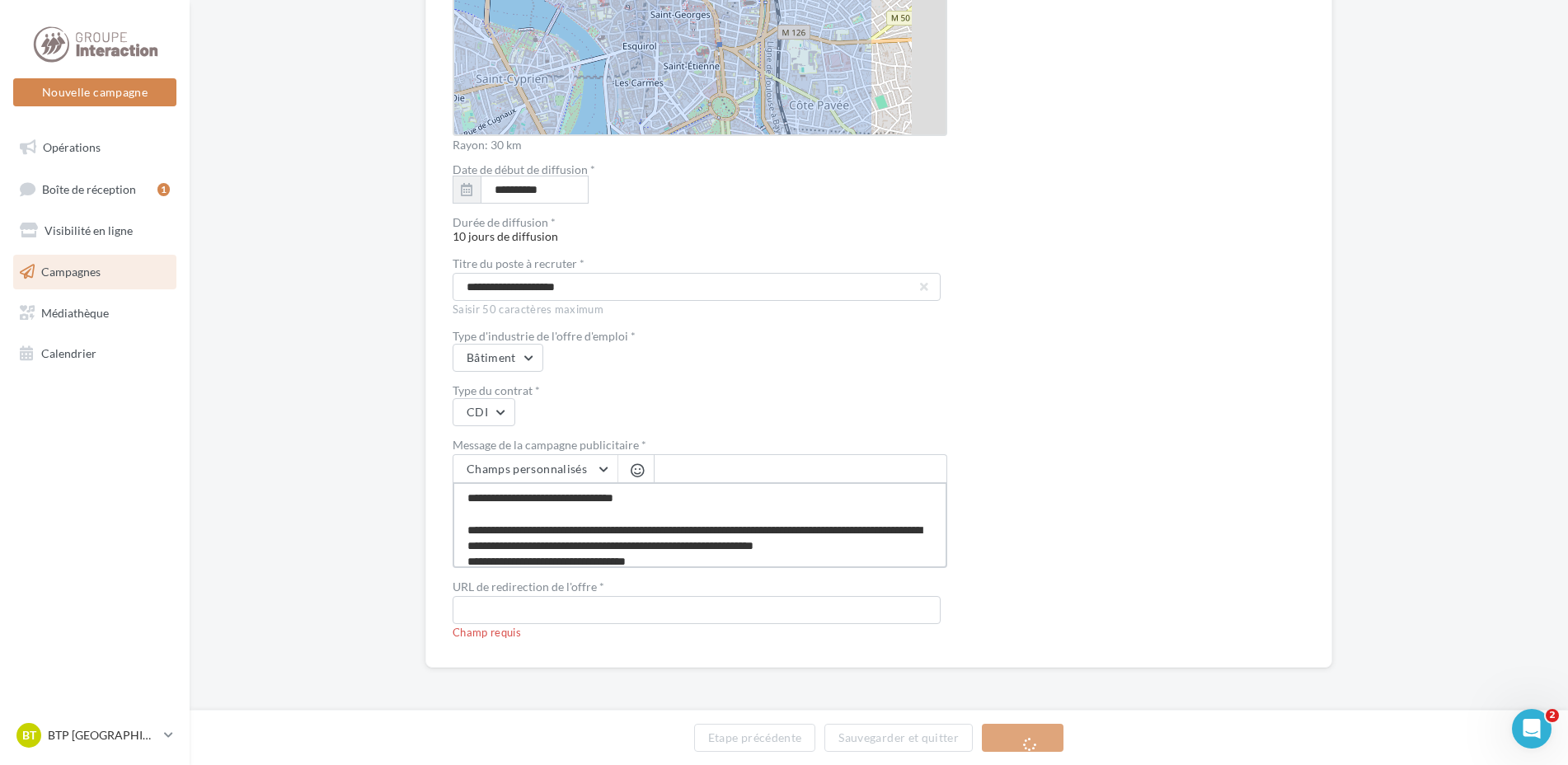
type textarea "**********"
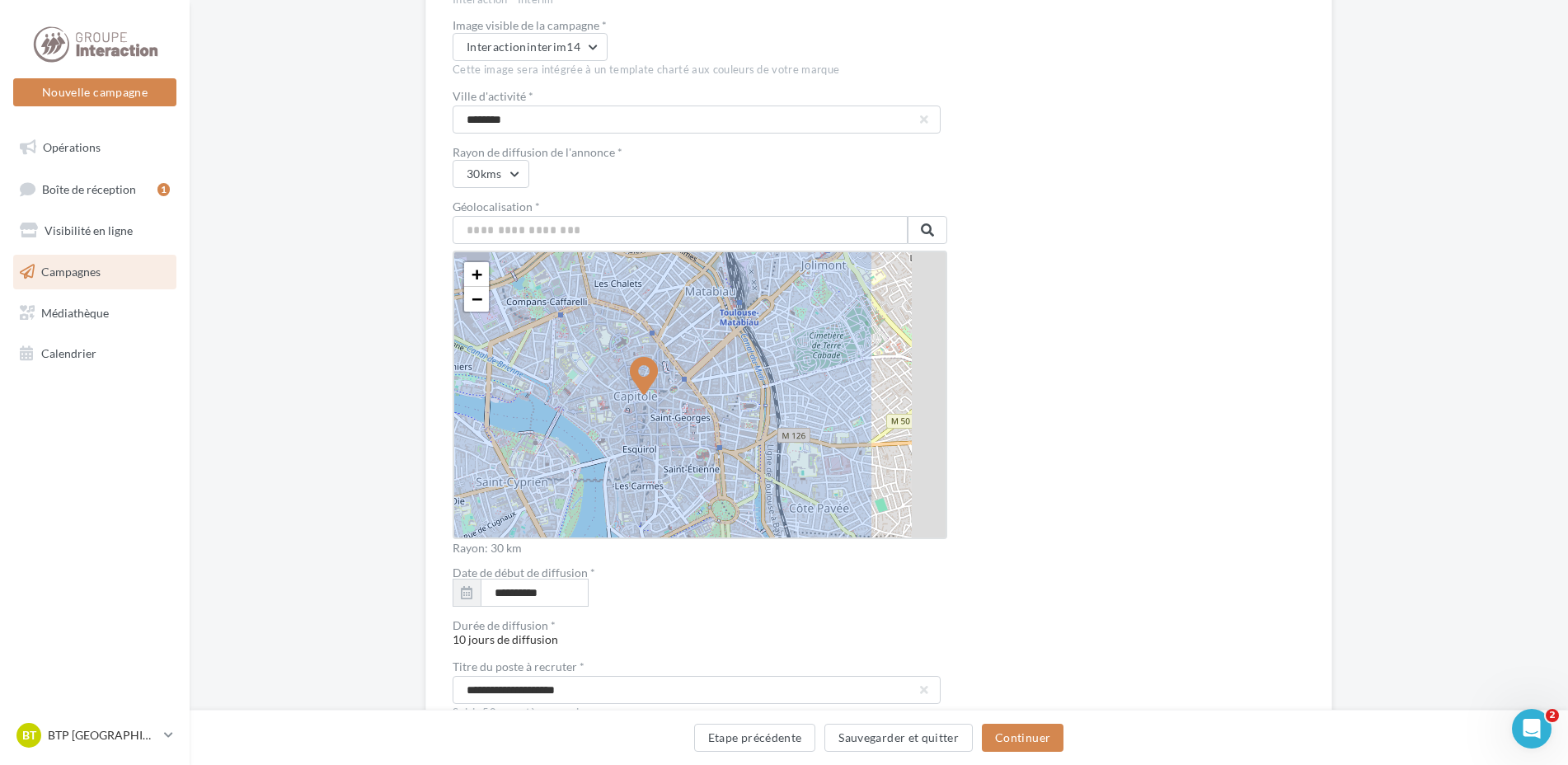
scroll to position [2850, 0]
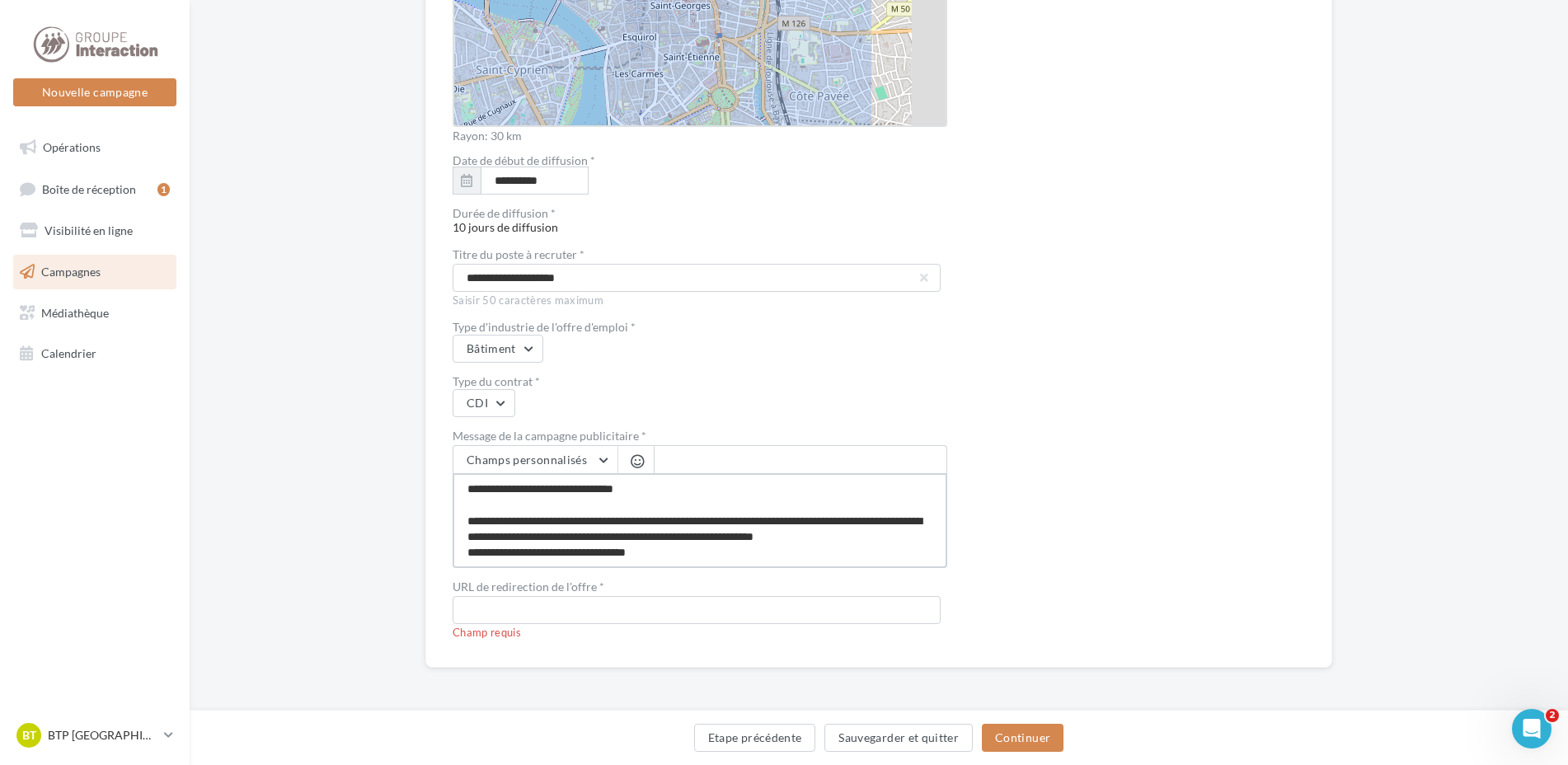
click at [652, 526] on textarea at bounding box center [700, 520] width 494 height 94
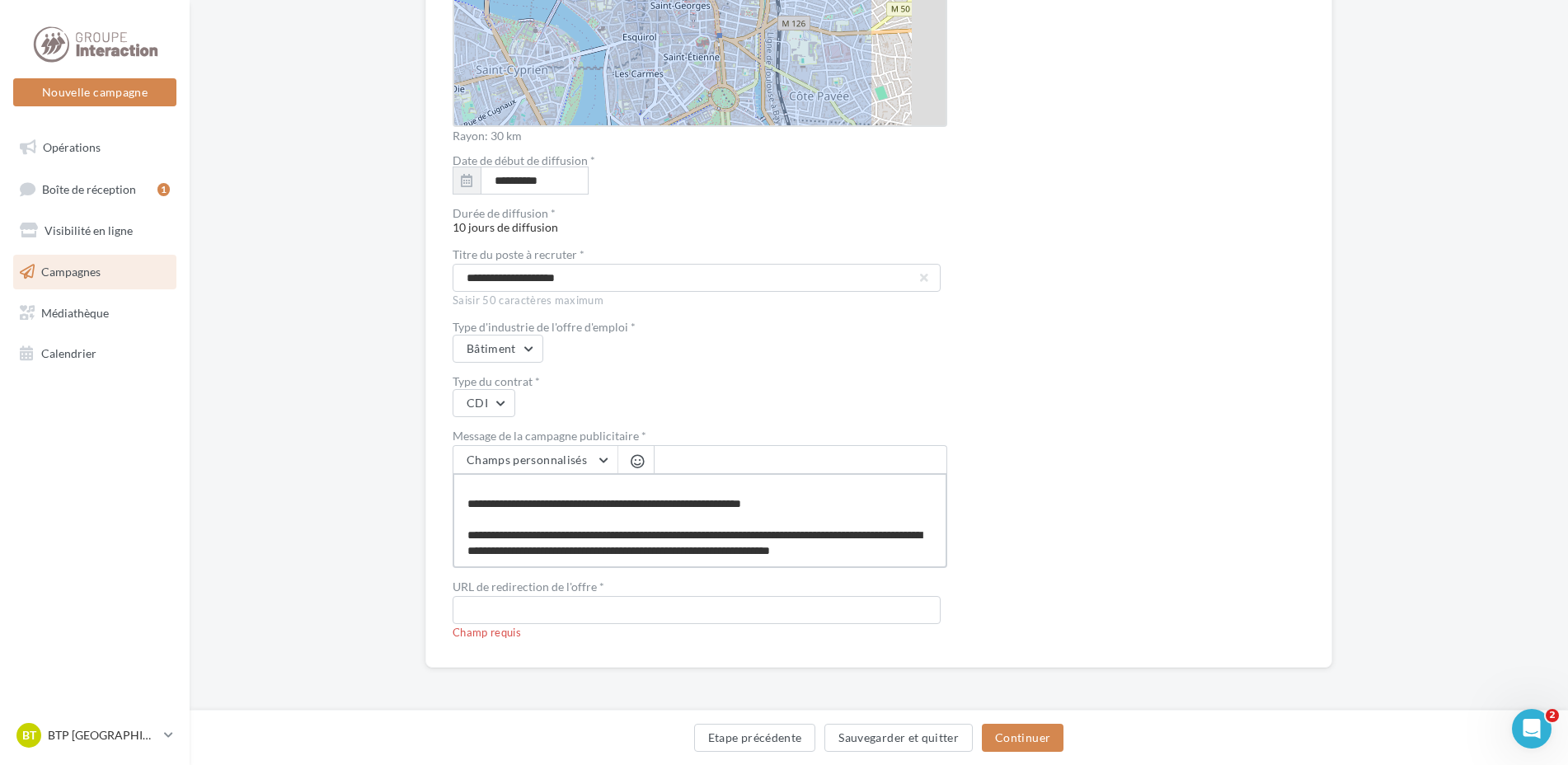
scroll to position [699, 0]
type textarea "**********"
click at [486, 607] on input "text" at bounding box center [697, 609] width 488 height 28
paste input "**********"
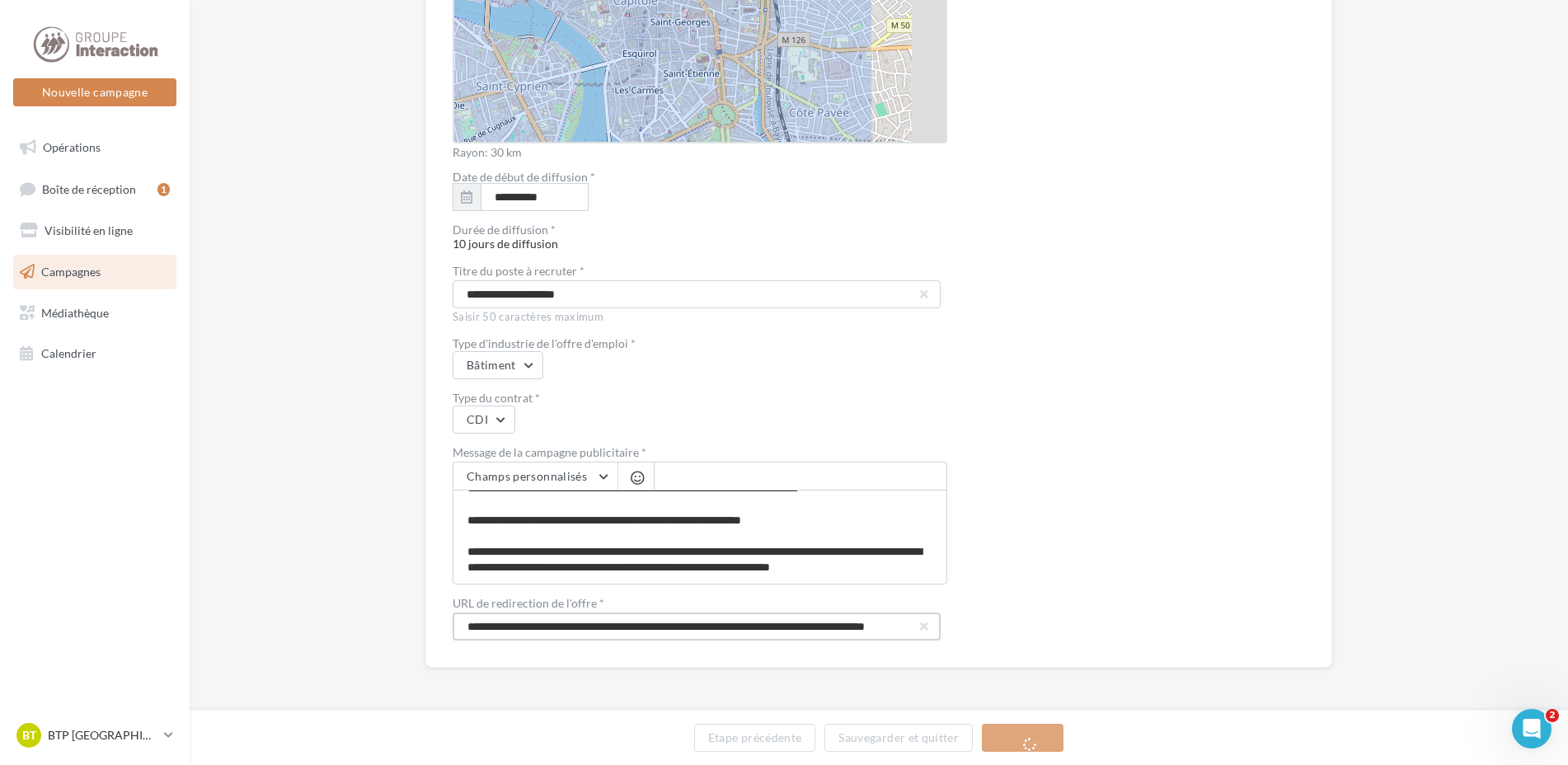
scroll to position [2833, 0]
type input "**********"
click at [1023, 740] on button "Continuer" at bounding box center [1022, 737] width 82 height 28
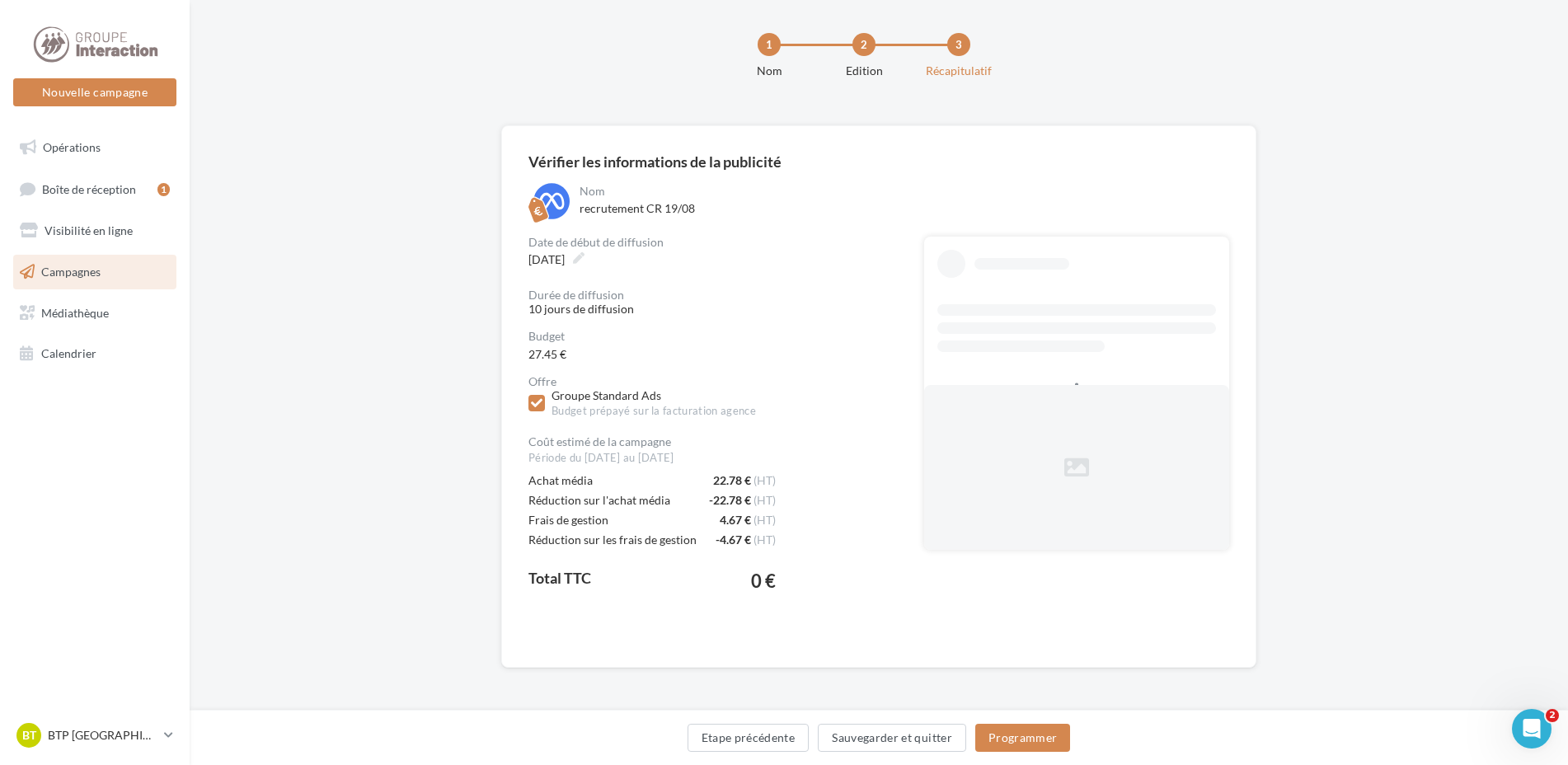
scroll to position [13, 0]
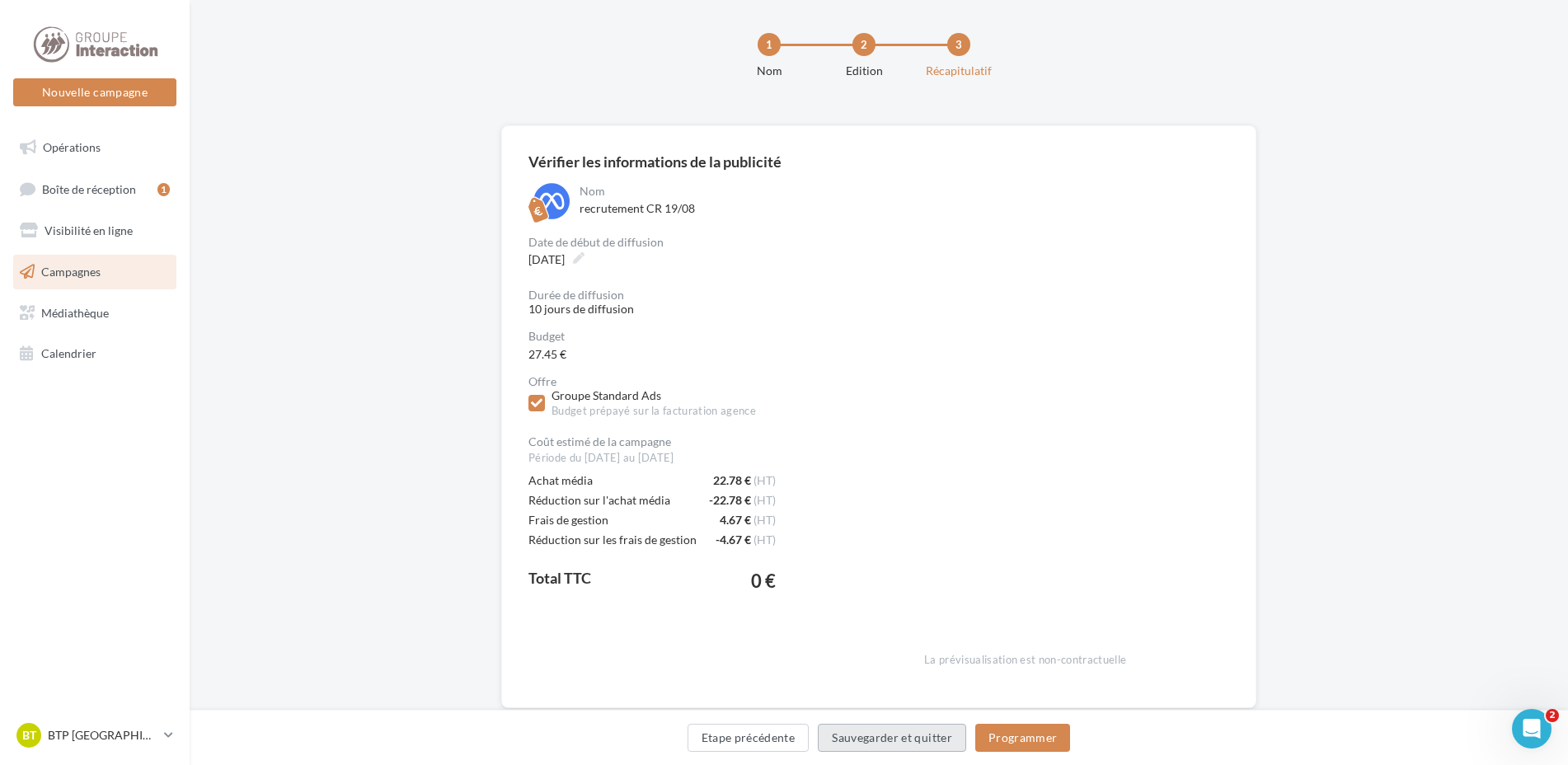
click at [903, 736] on button "Sauvegarder et quitter" at bounding box center [892, 737] width 148 height 28
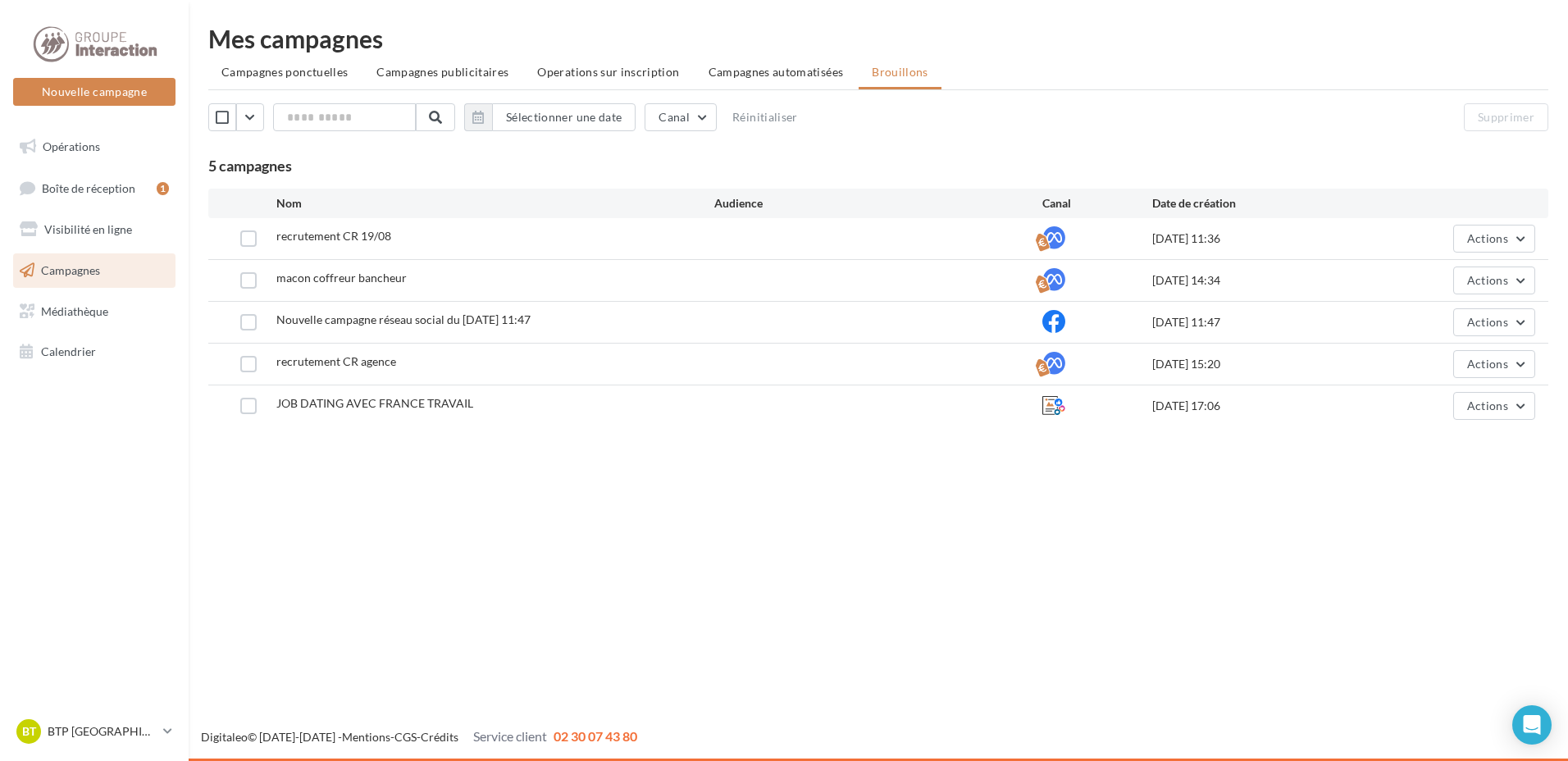
click at [74, 151] on span "Opérations" at bounding box center [72, 147] width 57 height 14
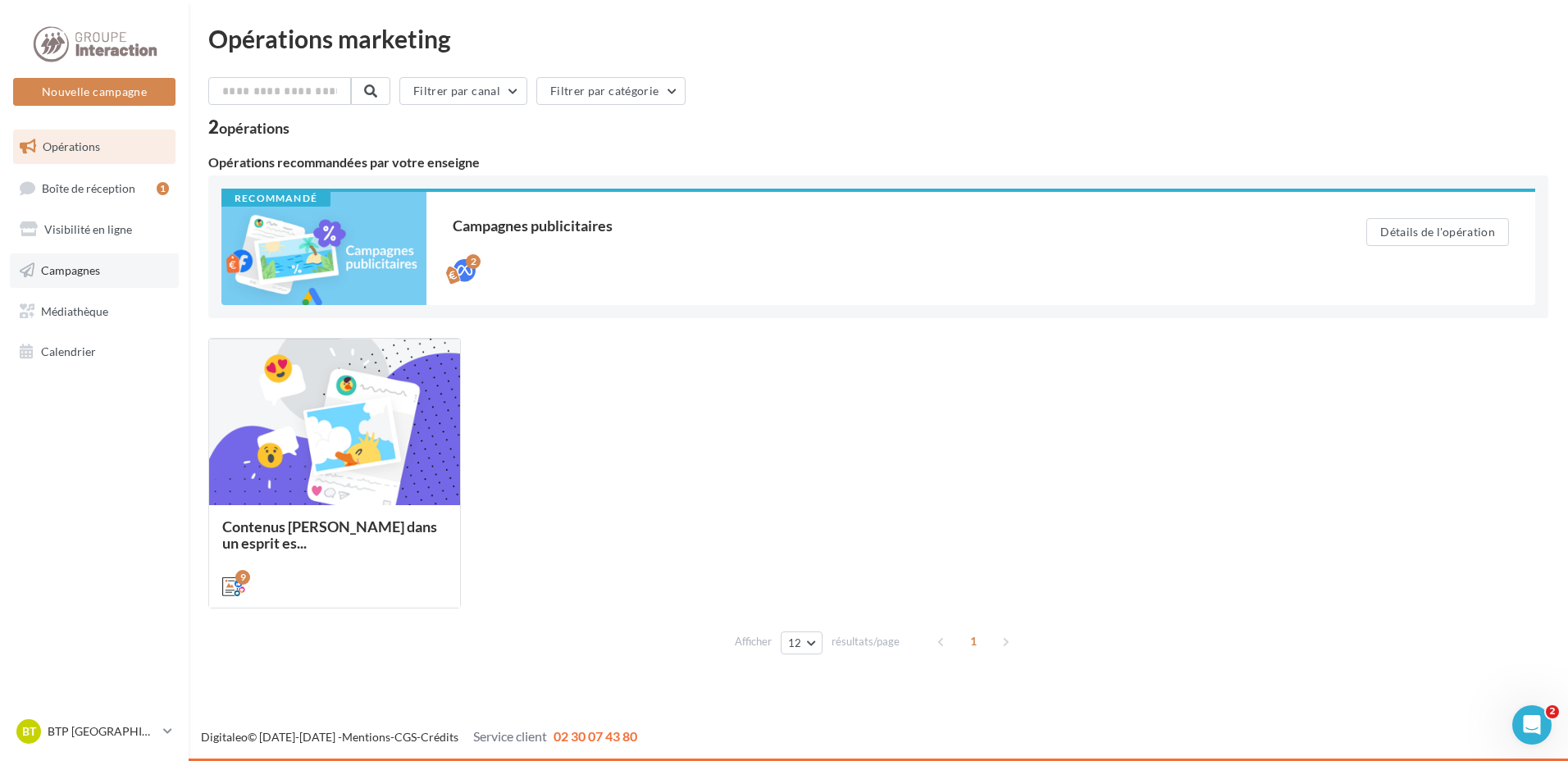
click at [97, 274] on span "Campagnes" at bounding box center [71, 270] width 59 height 14
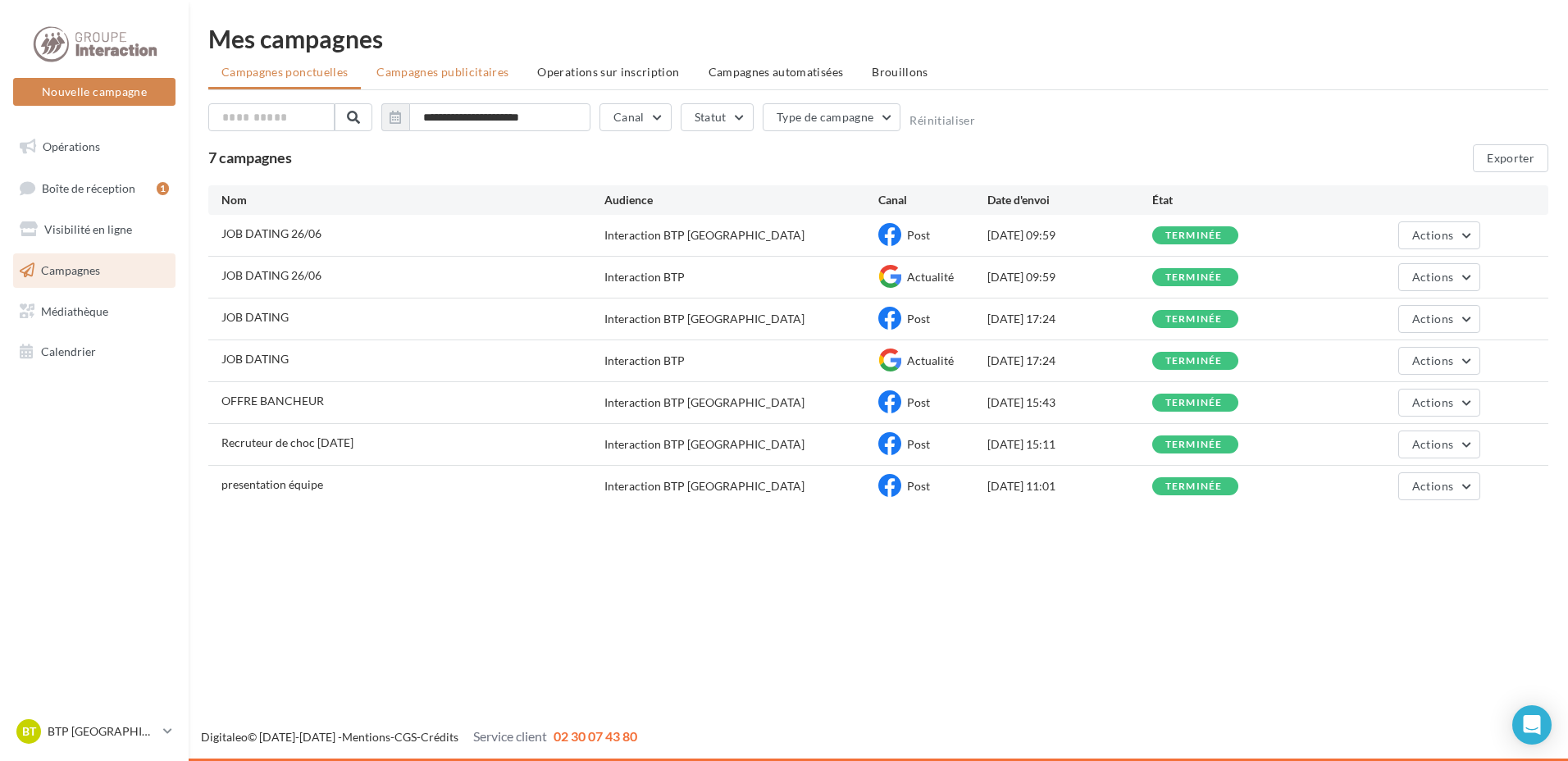
click at [482, 72] on span "Campagnes publicitaires" at bounding box center [443, 72] width 132 height 14
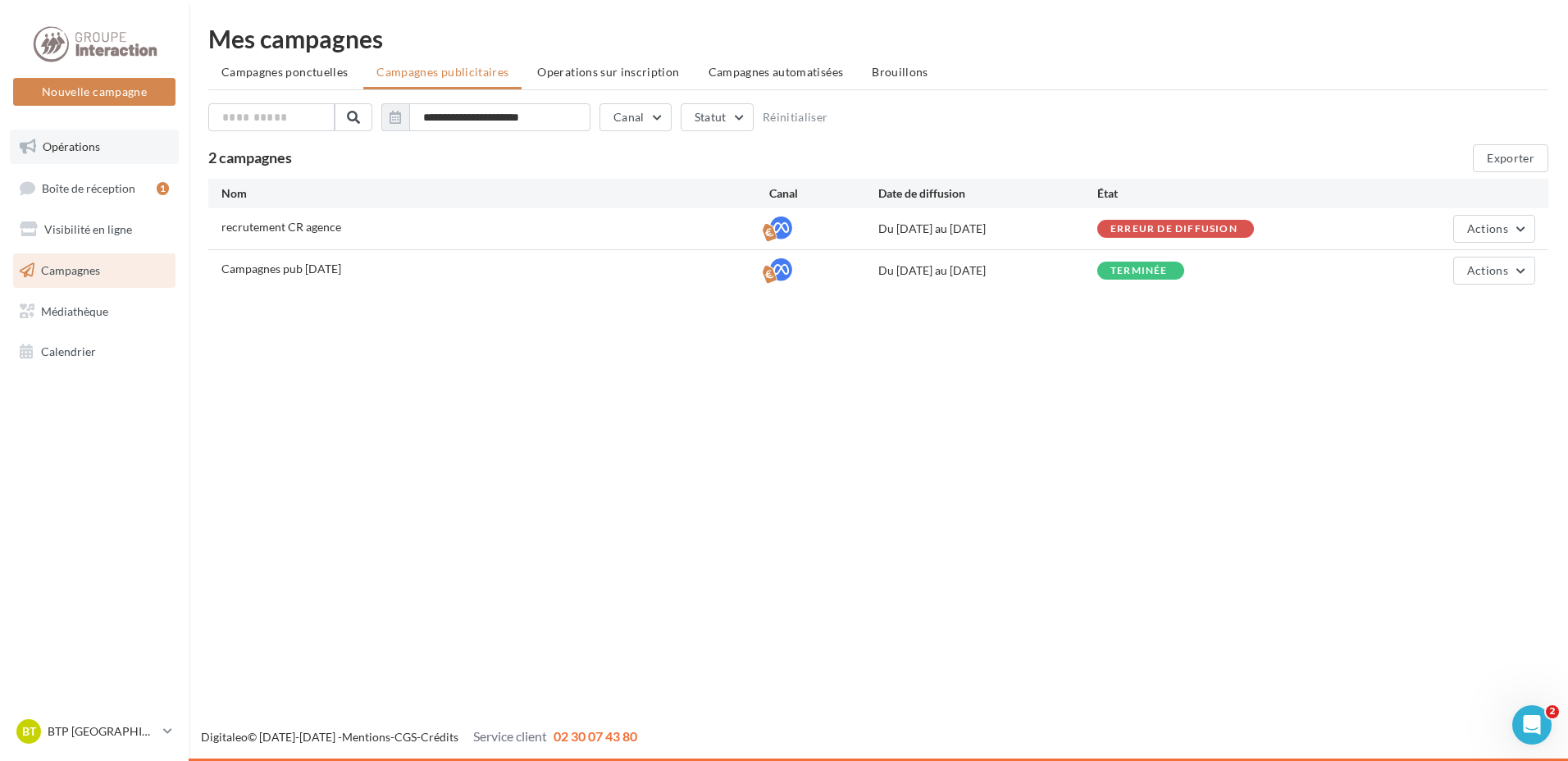
click at [113, 151] on link "Opérations" at bounding box center [94, 147] width 169 height 35
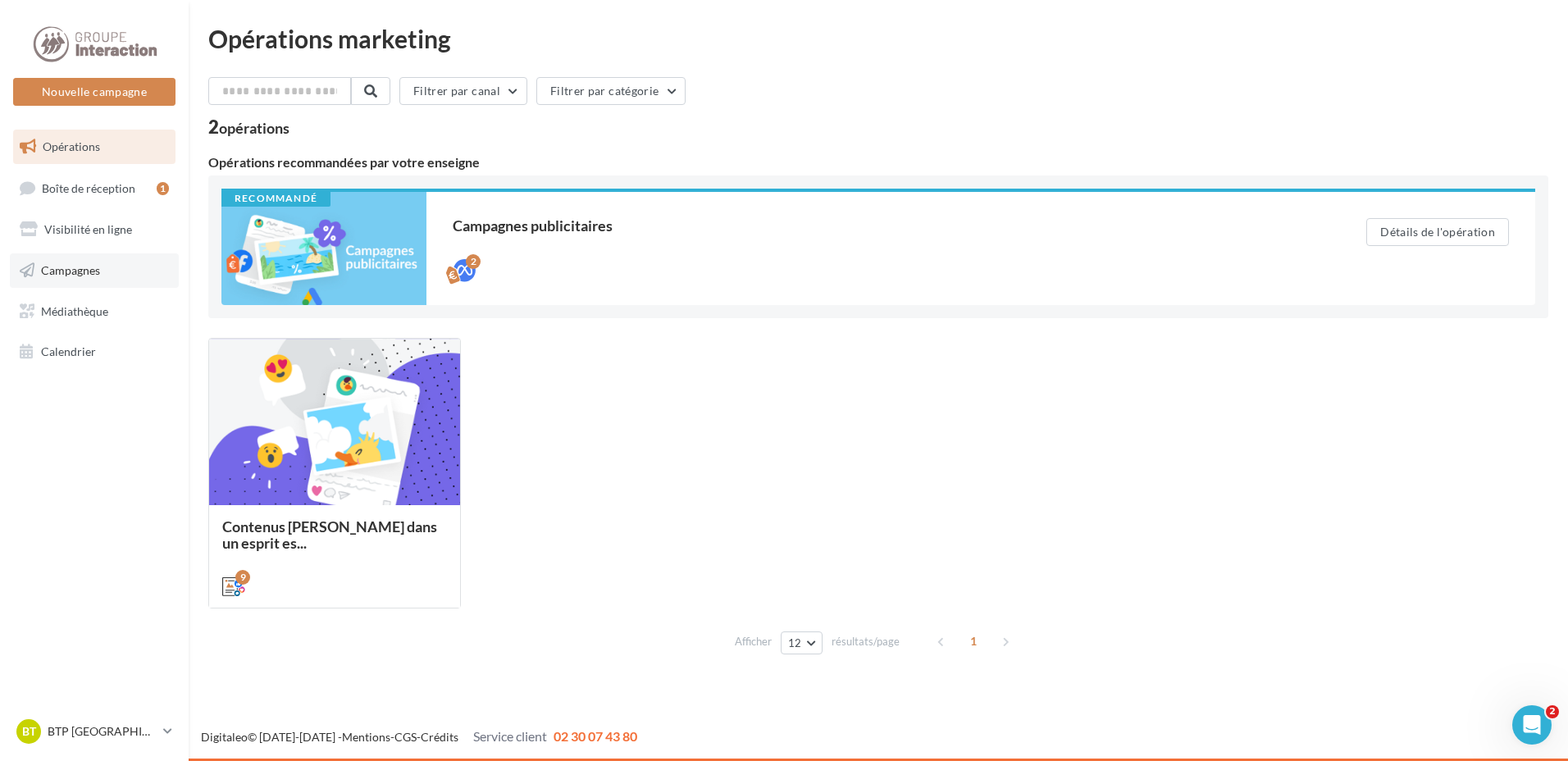
click at [121, 270] on link "Campagnes" at bounding box center [94, 270] width 169 height 35
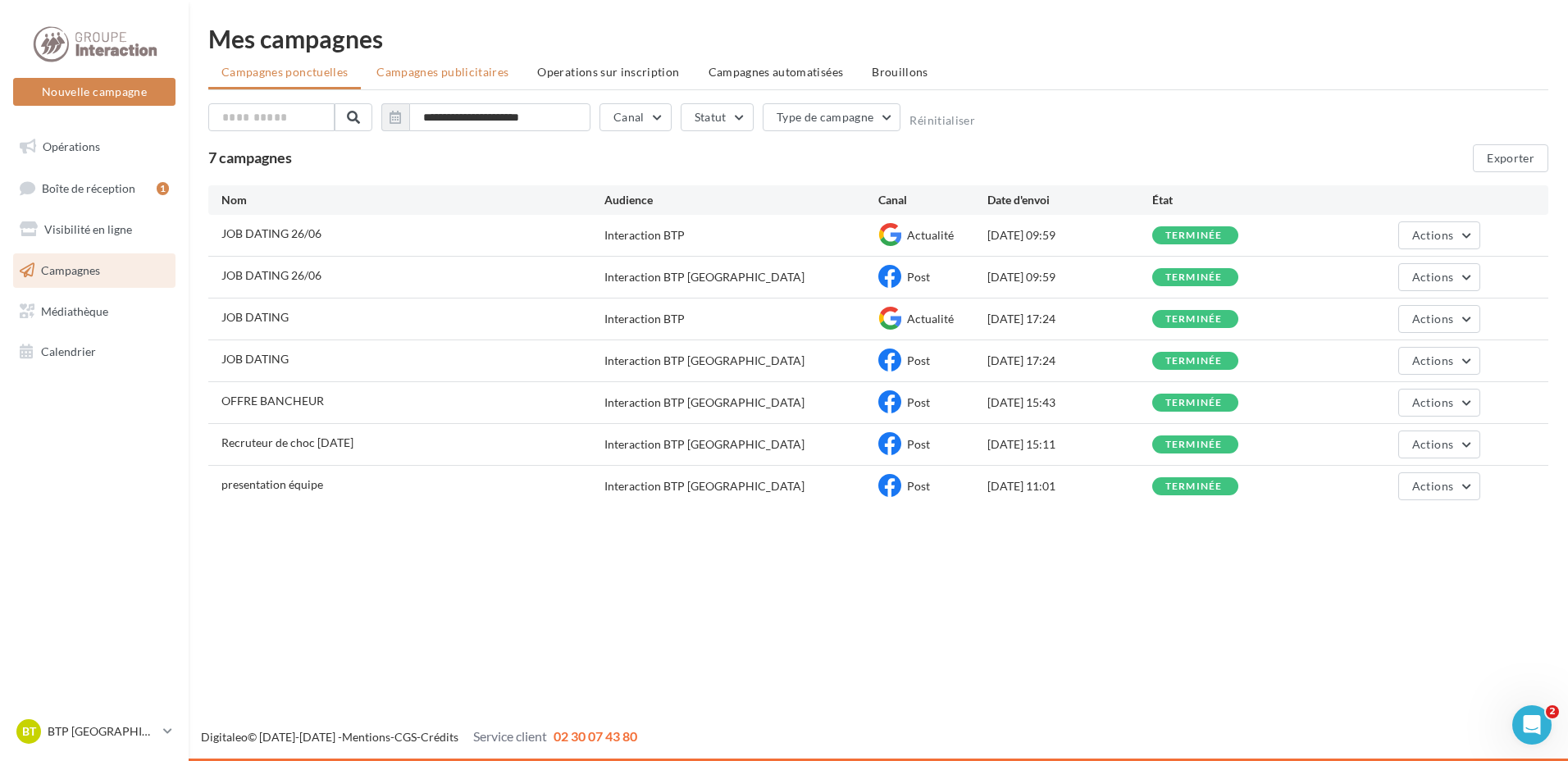
click at [425, 64] on li "Campagnes publicitaires" at bounding box center [442, 72] width 158 height 30
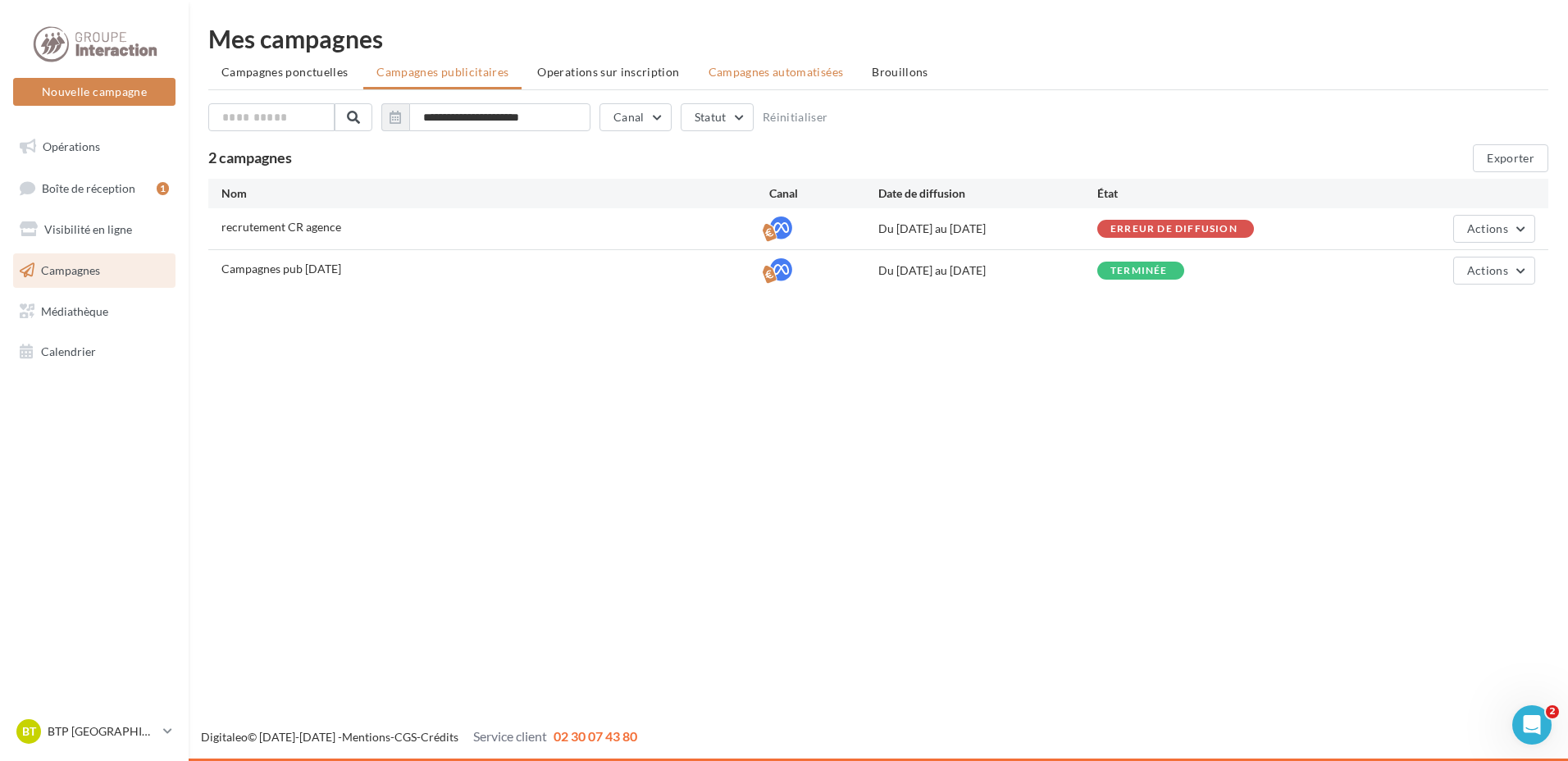
click at [772, 77] on span "Campagnes automatisées" at bounding box center [775, 72] width 135 height 14
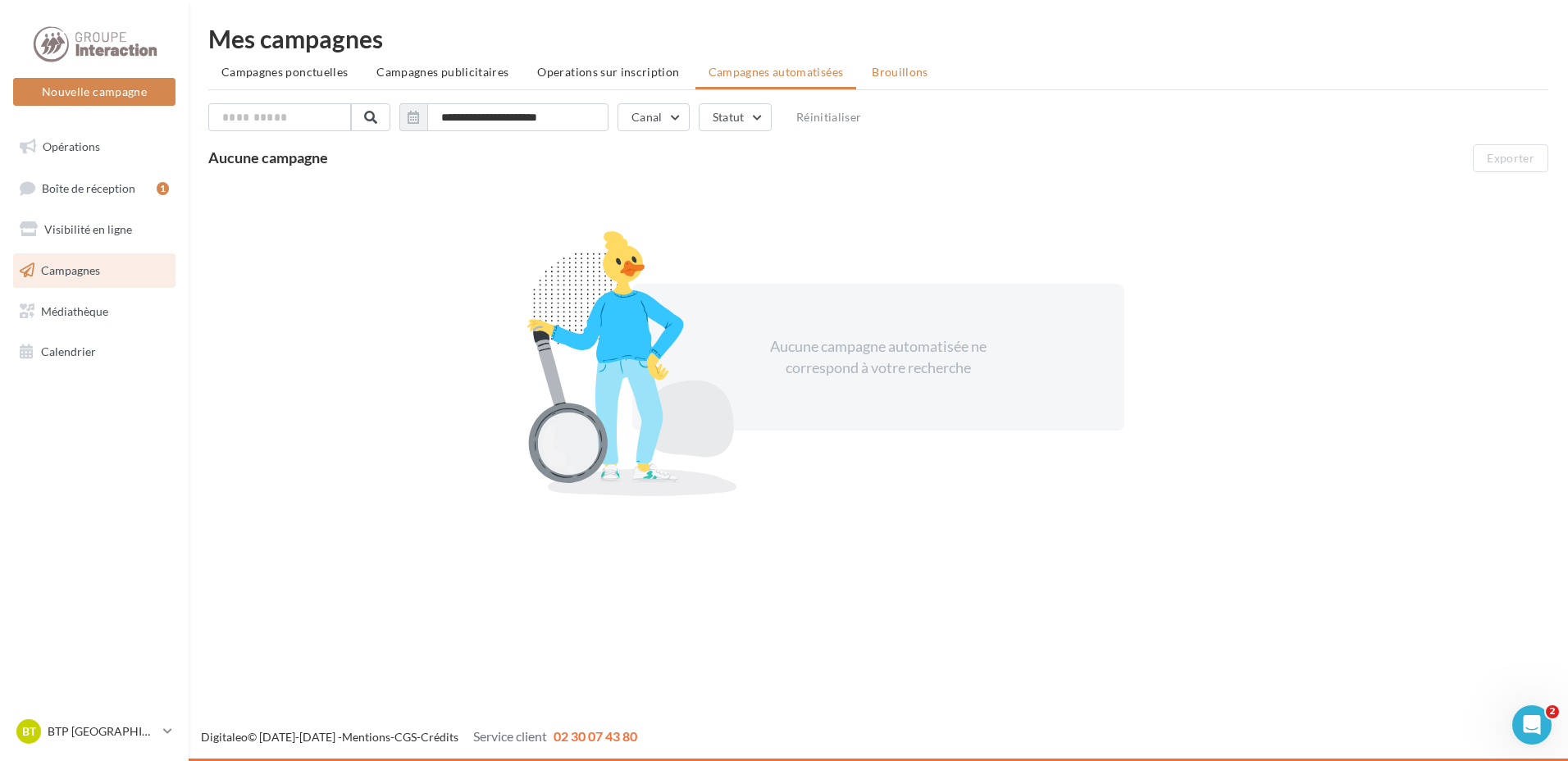
click at [872, 76] on span "Brouillons" at bounding box center [899, 72] width 56 height 14
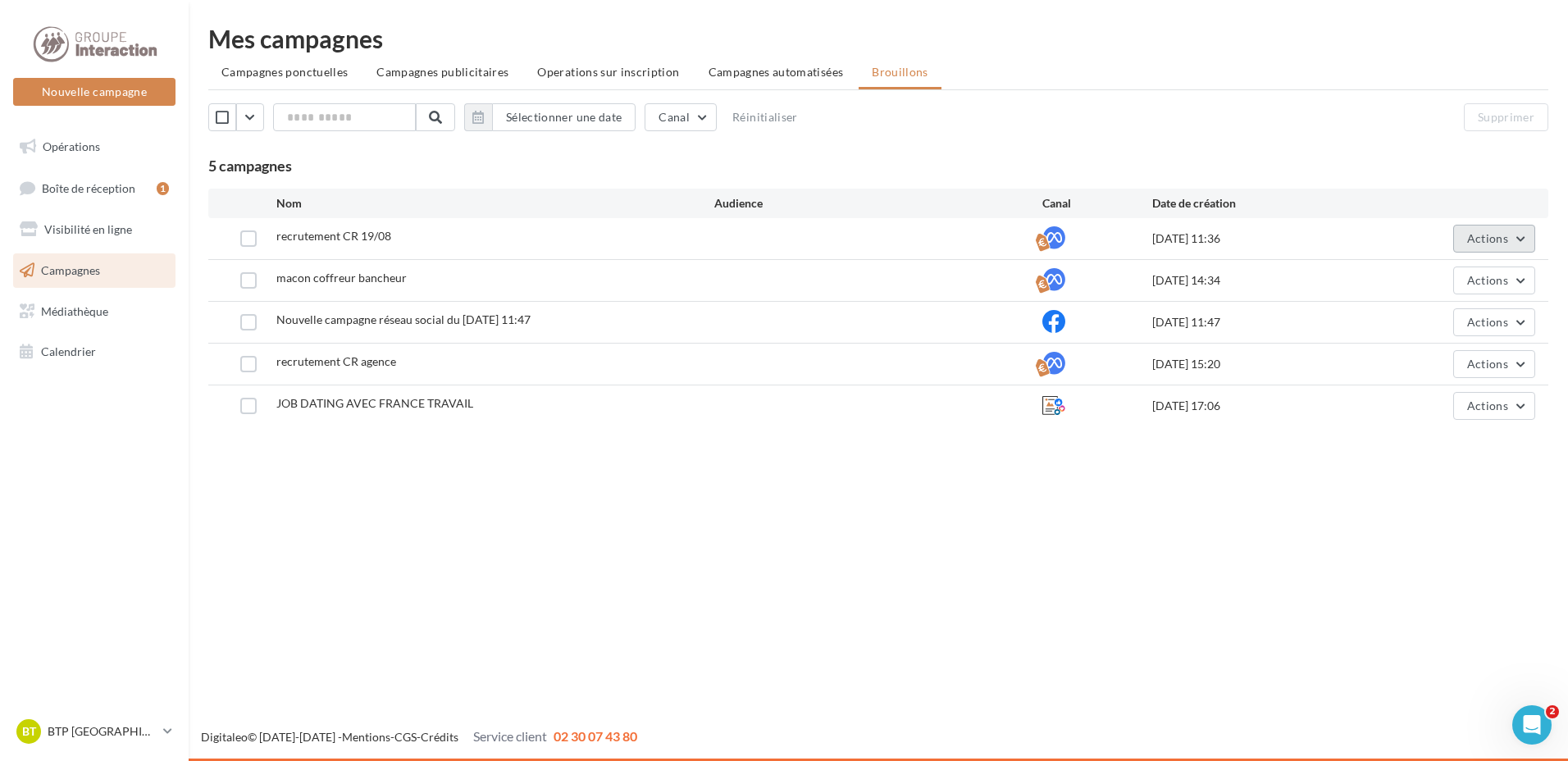
click at [1489, 245] on button "Actions" at bounding box center [1494, 238] width 82 height 28
click at [1436, 279] on button "Editer" at bounding box center [1453, 277] width 164 height 43
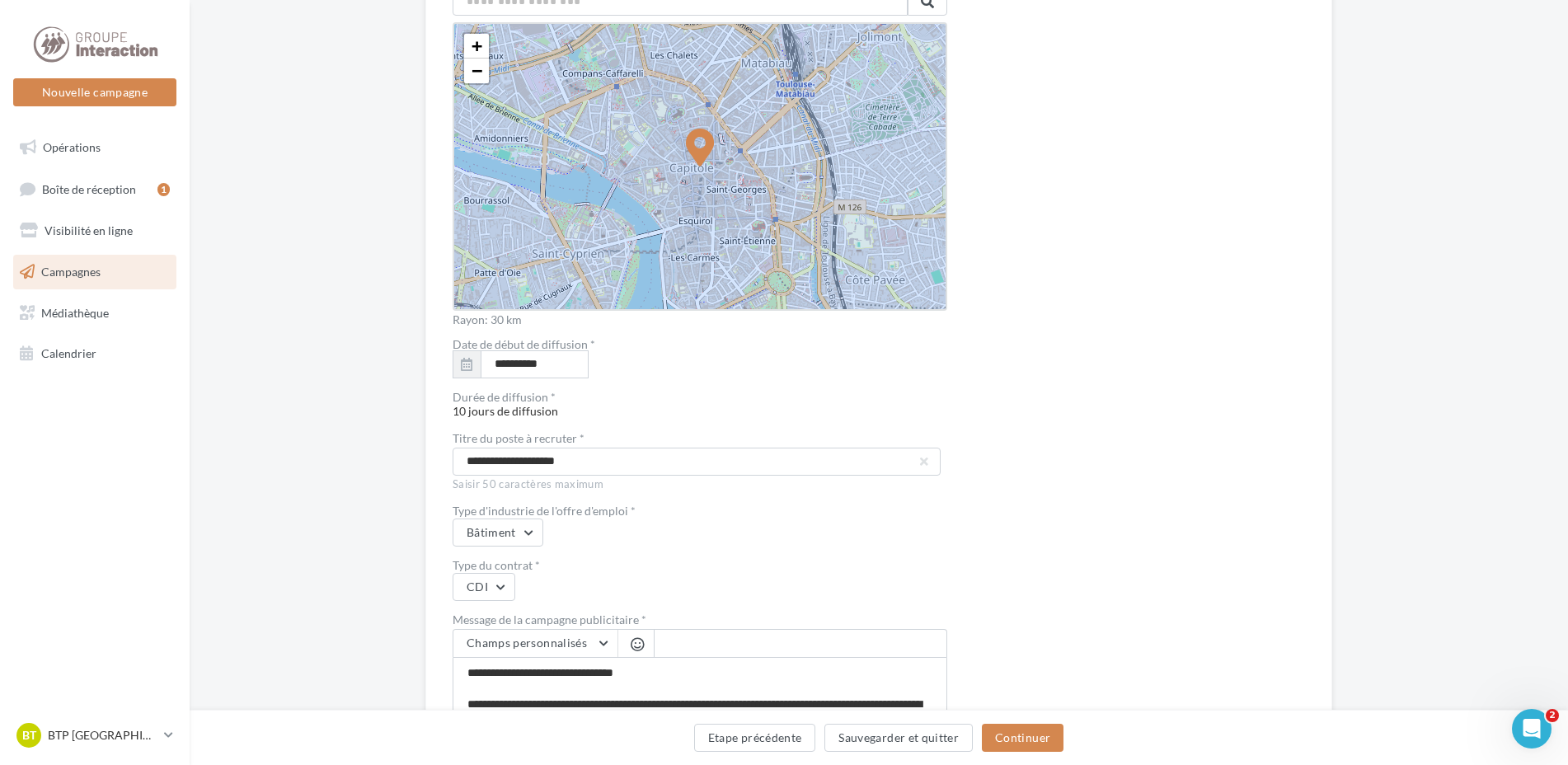
scroll to position [2833, 0]
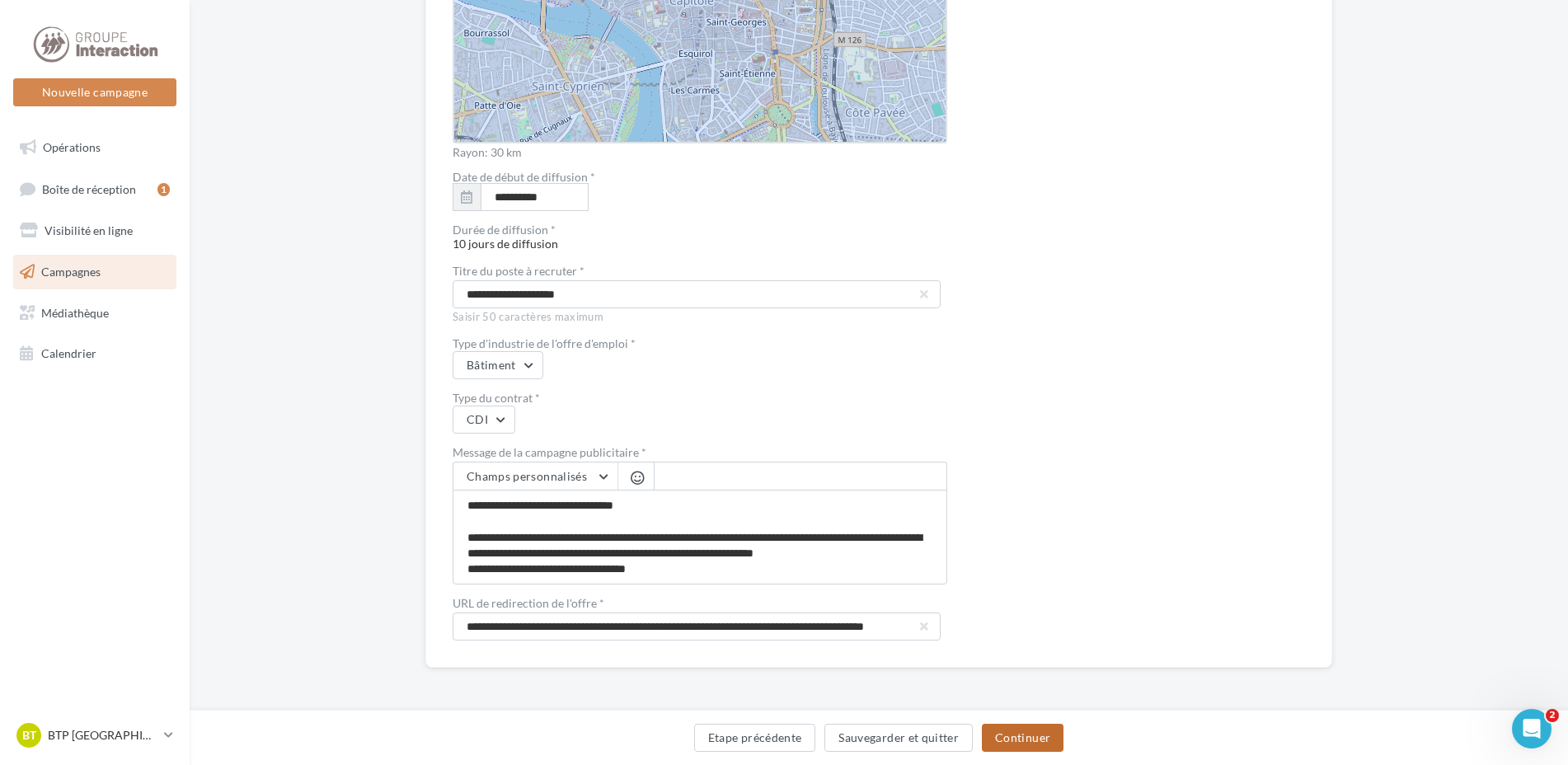
click at [1031, 729] on button "Continuer" at bounding box center [1022, 737] width 82 height 28
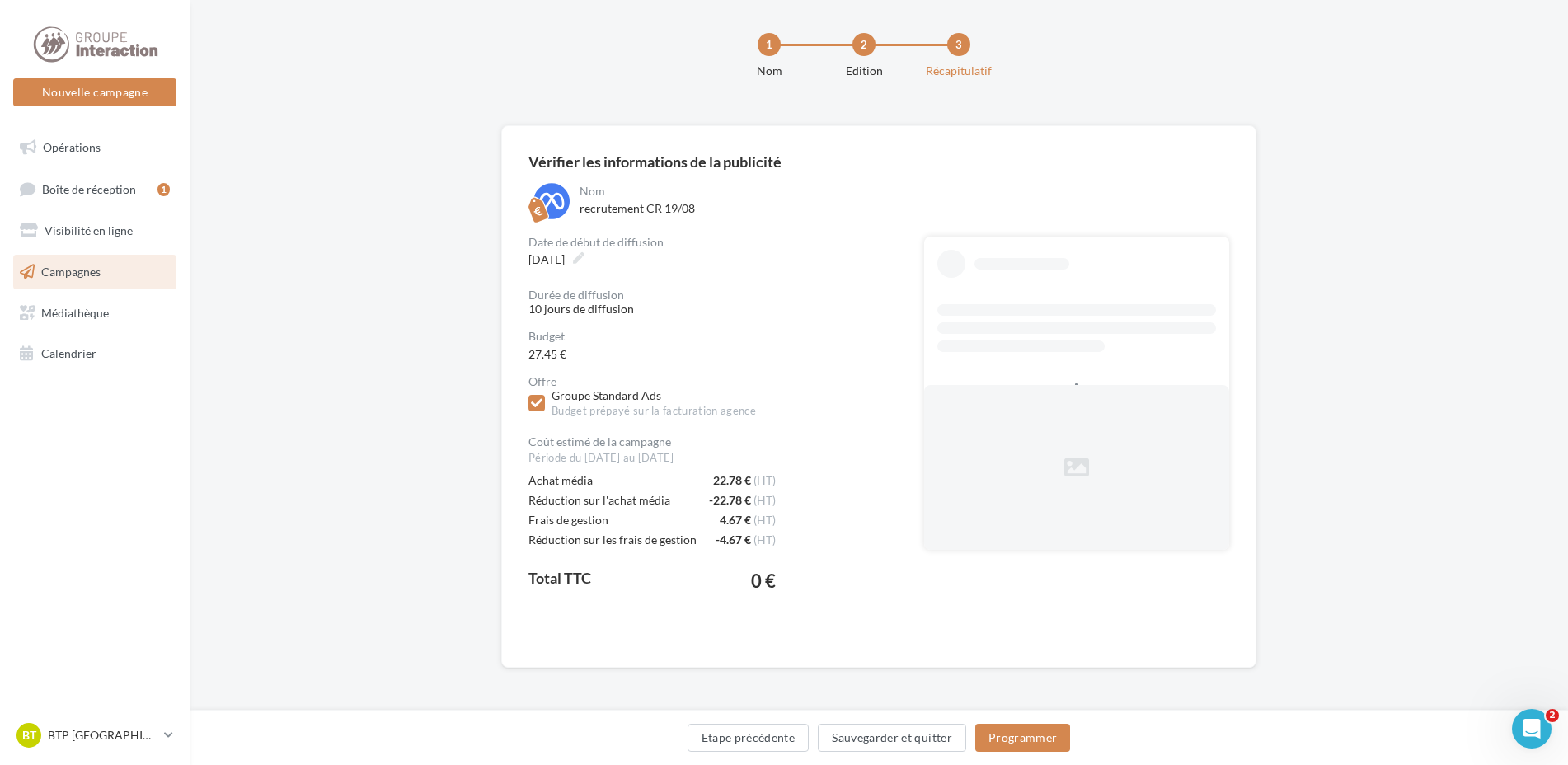
scroll to position [13, 0]
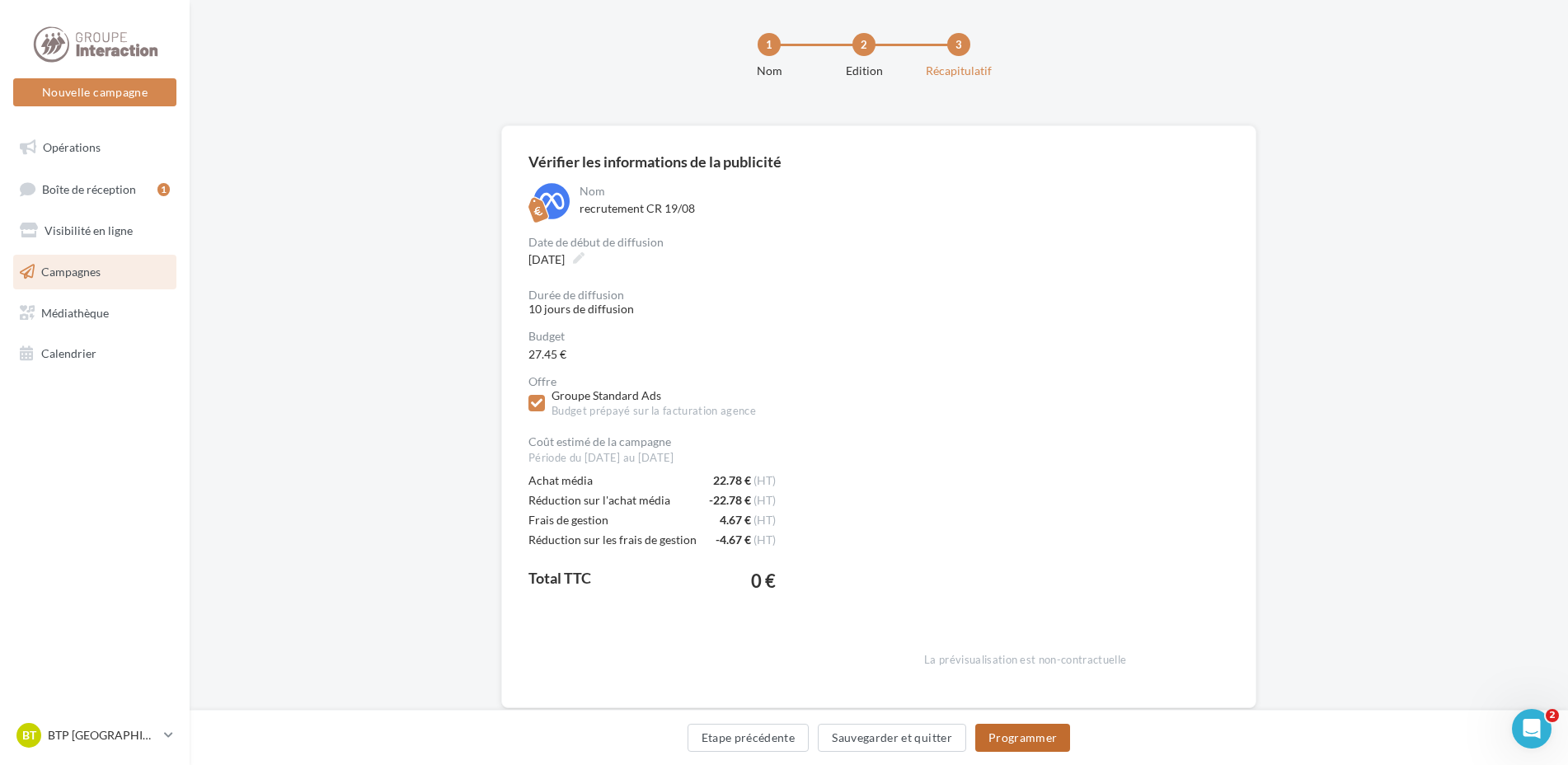
click at [1002, 741] on button "Programmer" at bounding box center [1023, 737] width 95 height 28
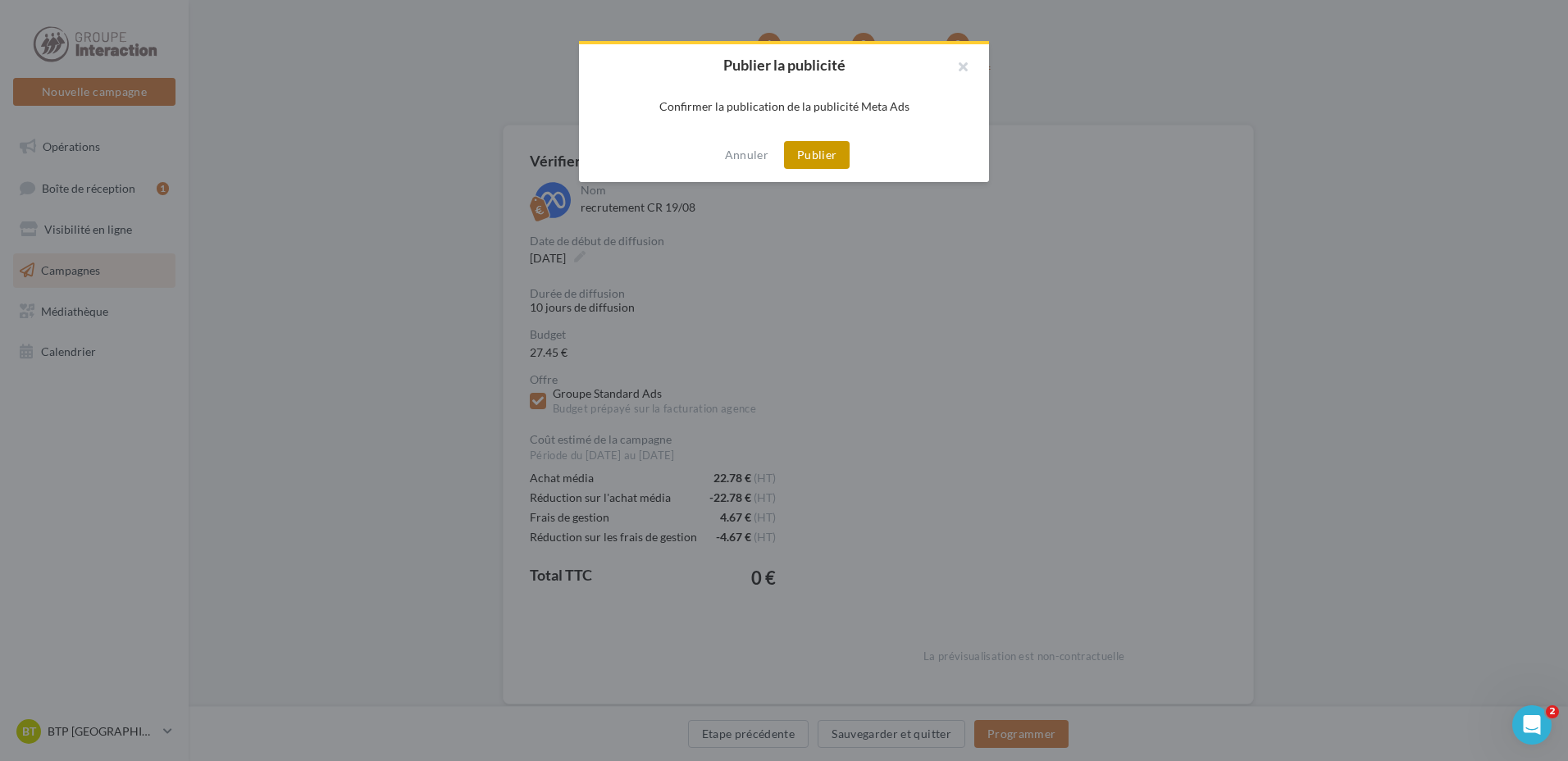
click at [816, 150] on button "Publier" at bounding box center [816, 155] width 65 height 28
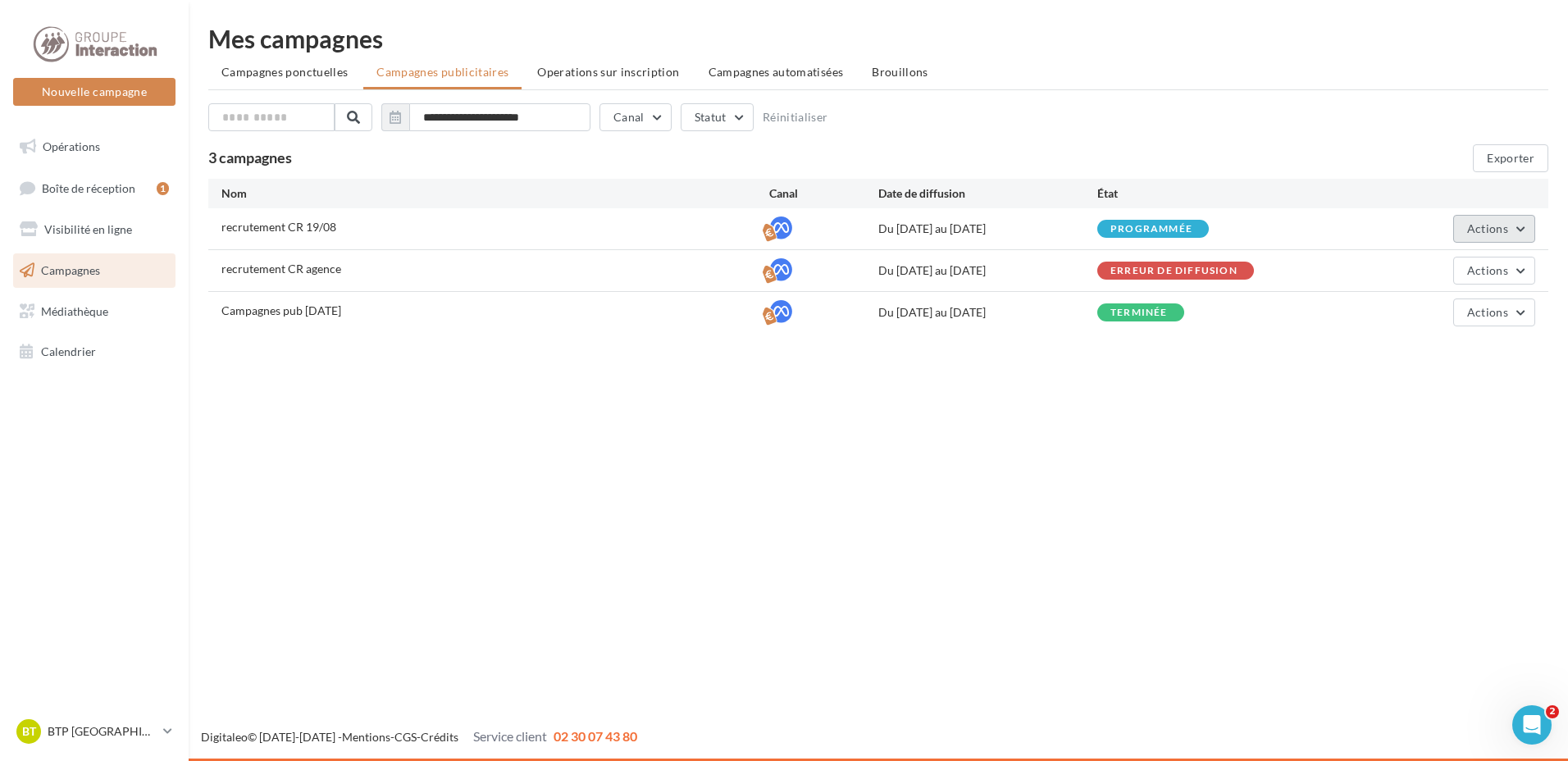
click at [1519, 233] on button "Actions" at bounding box center [1494, 228] width 82 height 28
click at [1135, 226] on div "programmée" at bounding box center [1151, 229] width 82 height 11
click at [1460, 228] on button "Actions" at bounding box center [1494, 228] width 82 height 28
click at [1203, 462] on div "Nouvelle campagne Nouvelle campagne Opérations Boîte de réception 1 Visibilité …" at bounding box center [784, 380] width 1568 height 761
click at [110, 153] on link "Opérations" at bounding box center [94, 147] width 169 height 35
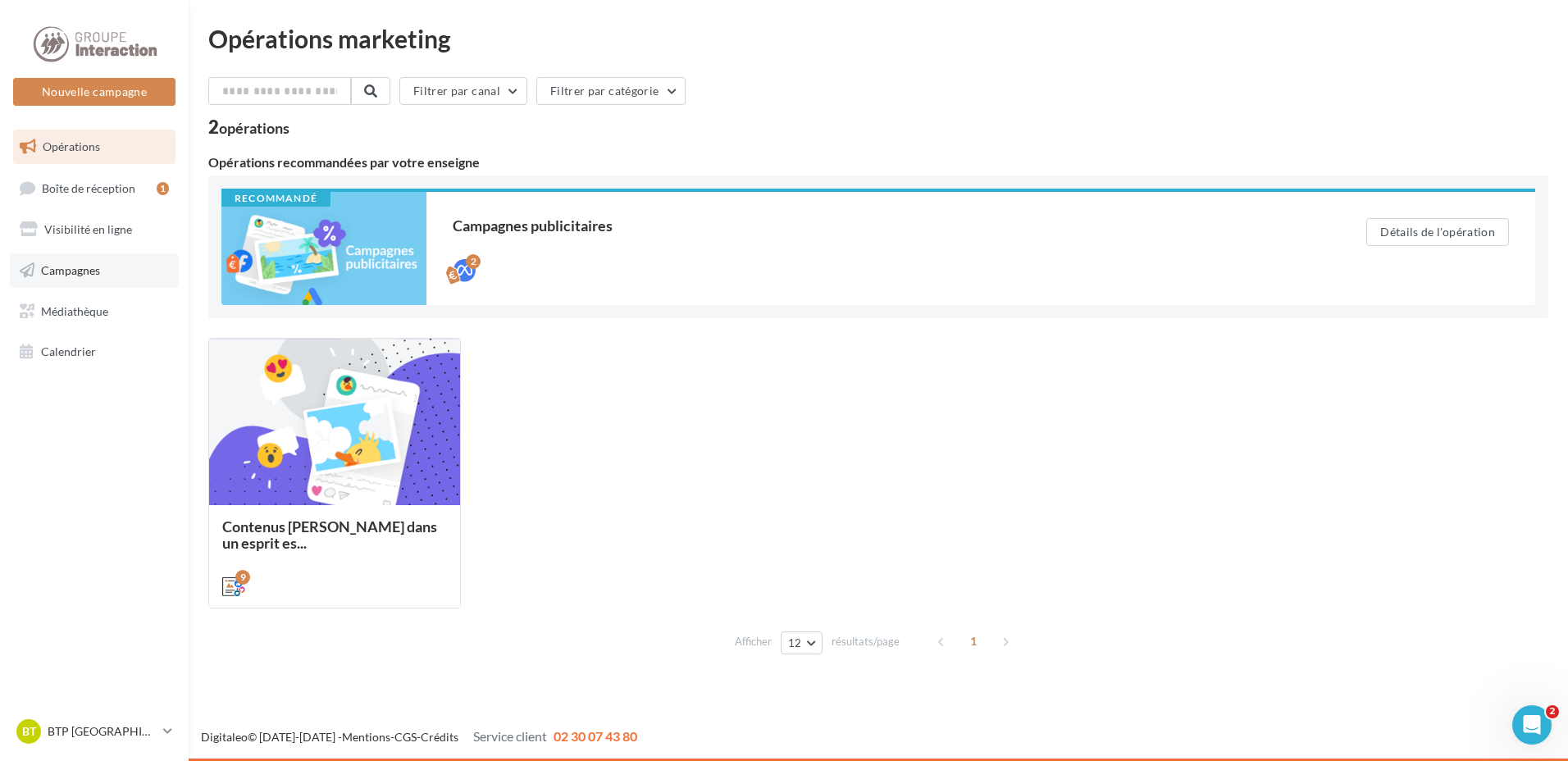
click at [100, 270] on link "Campagnes" at bounding box center [94, 270] width 169 height 35
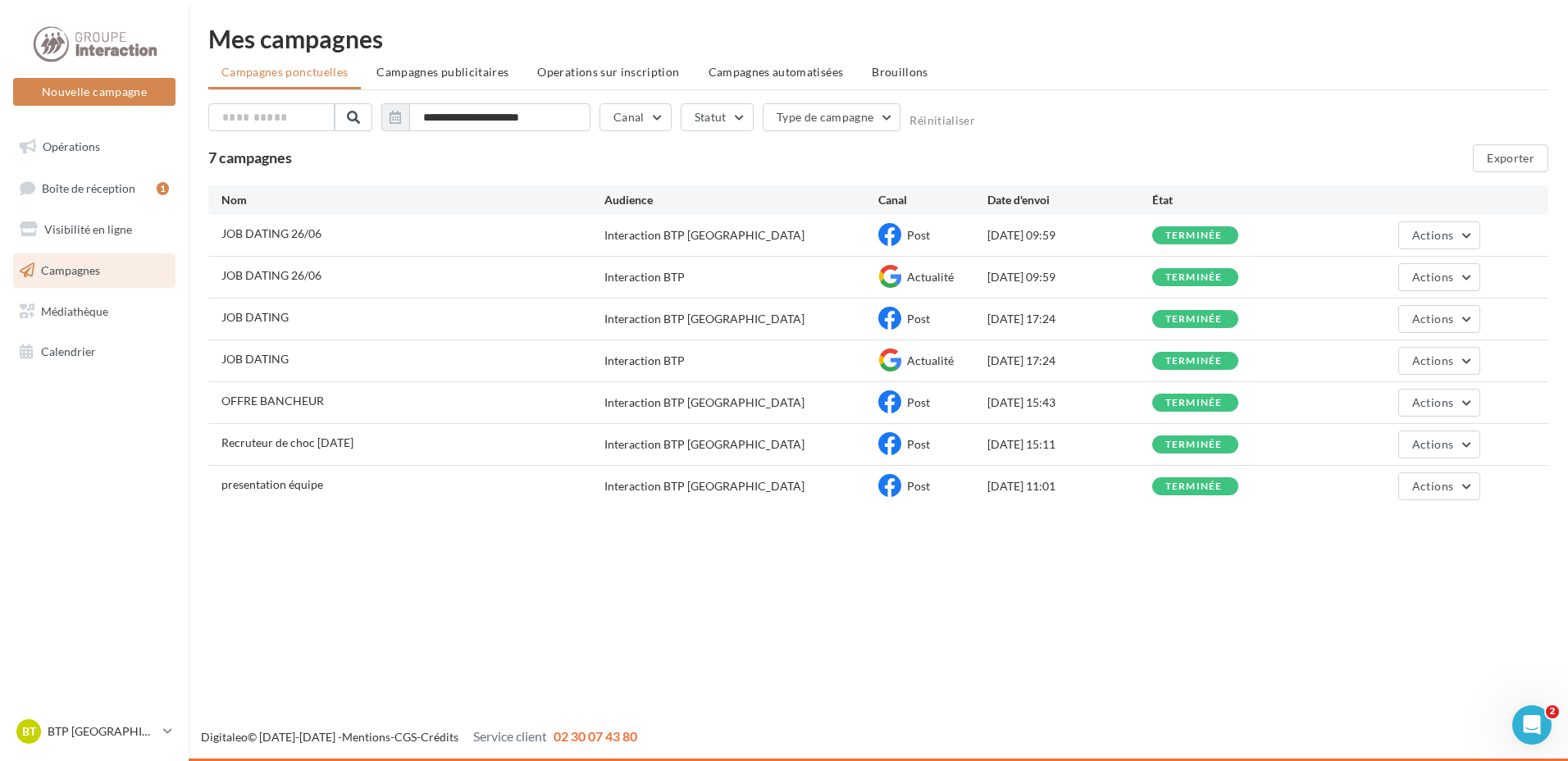
click at [459, 80] on li "Campagnes publicitaires" at bounding box center [442, 72] width 158 height 30
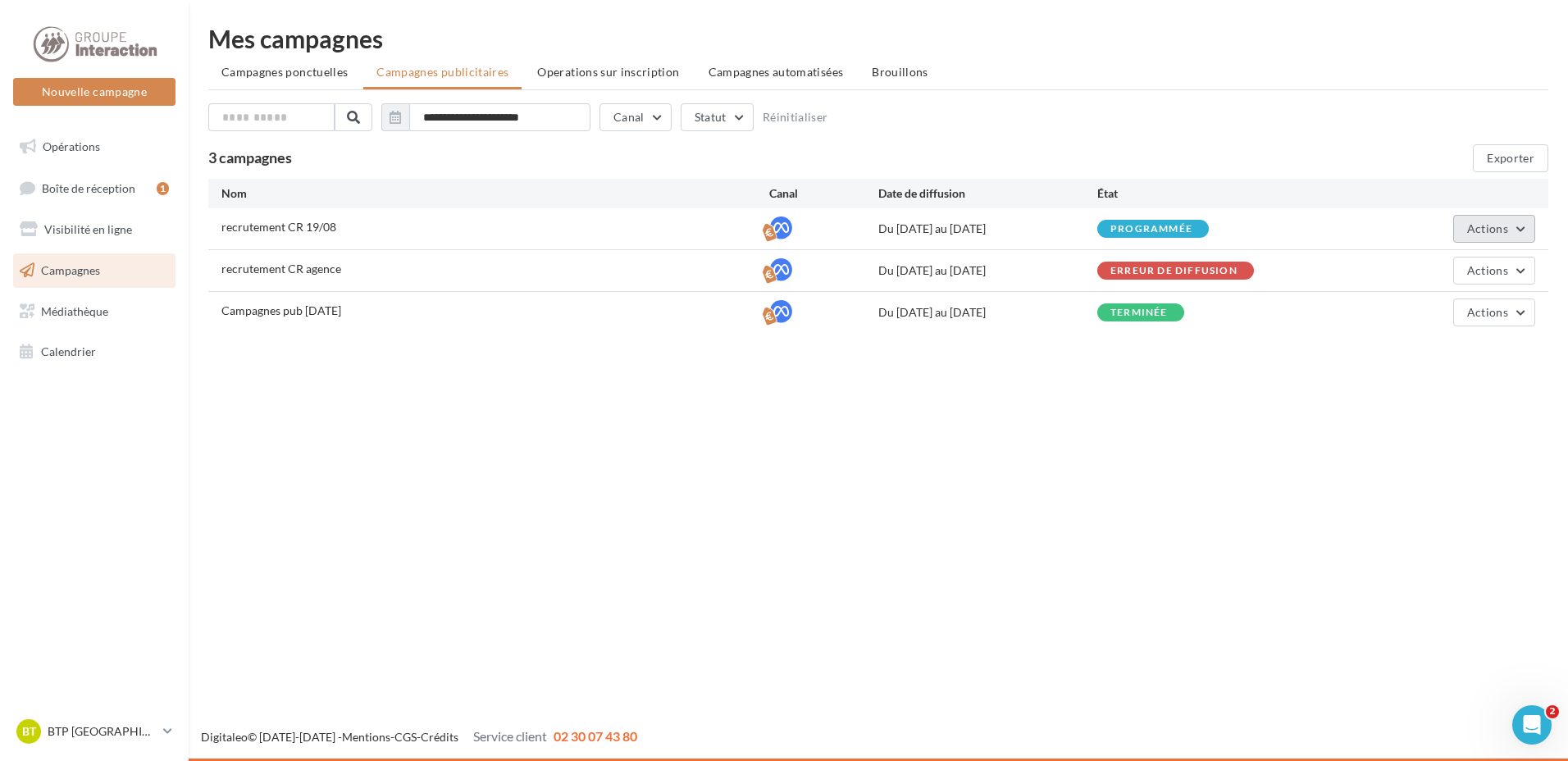
click at [1522, 225] on button "Actions" at bounding box center [1494, 228] width 82 height 28
click at [1423, 265] on button "Éditer" at bounding box center [1453, 267] width 164 height 43
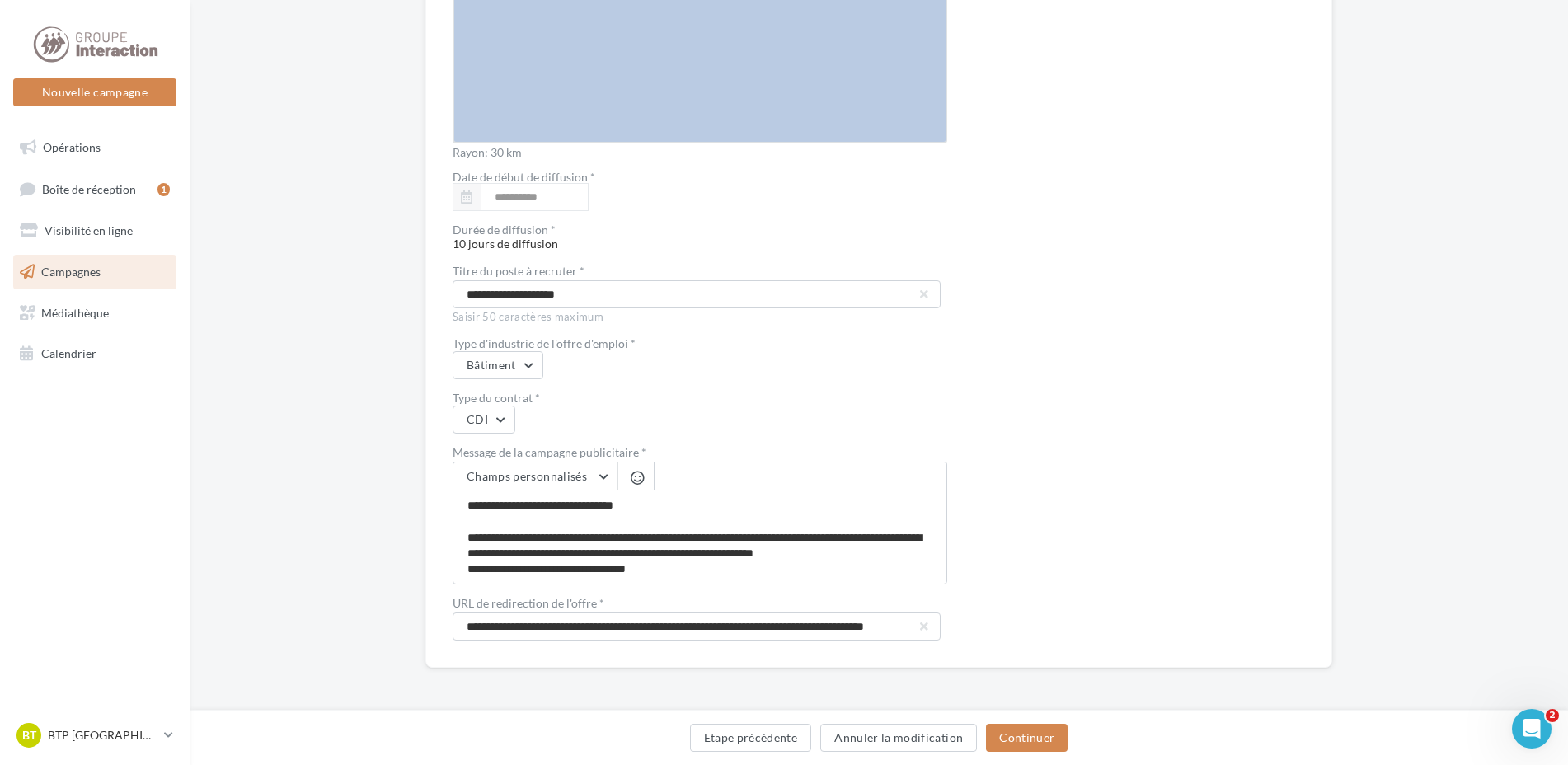
scroll to position [2833, 0]
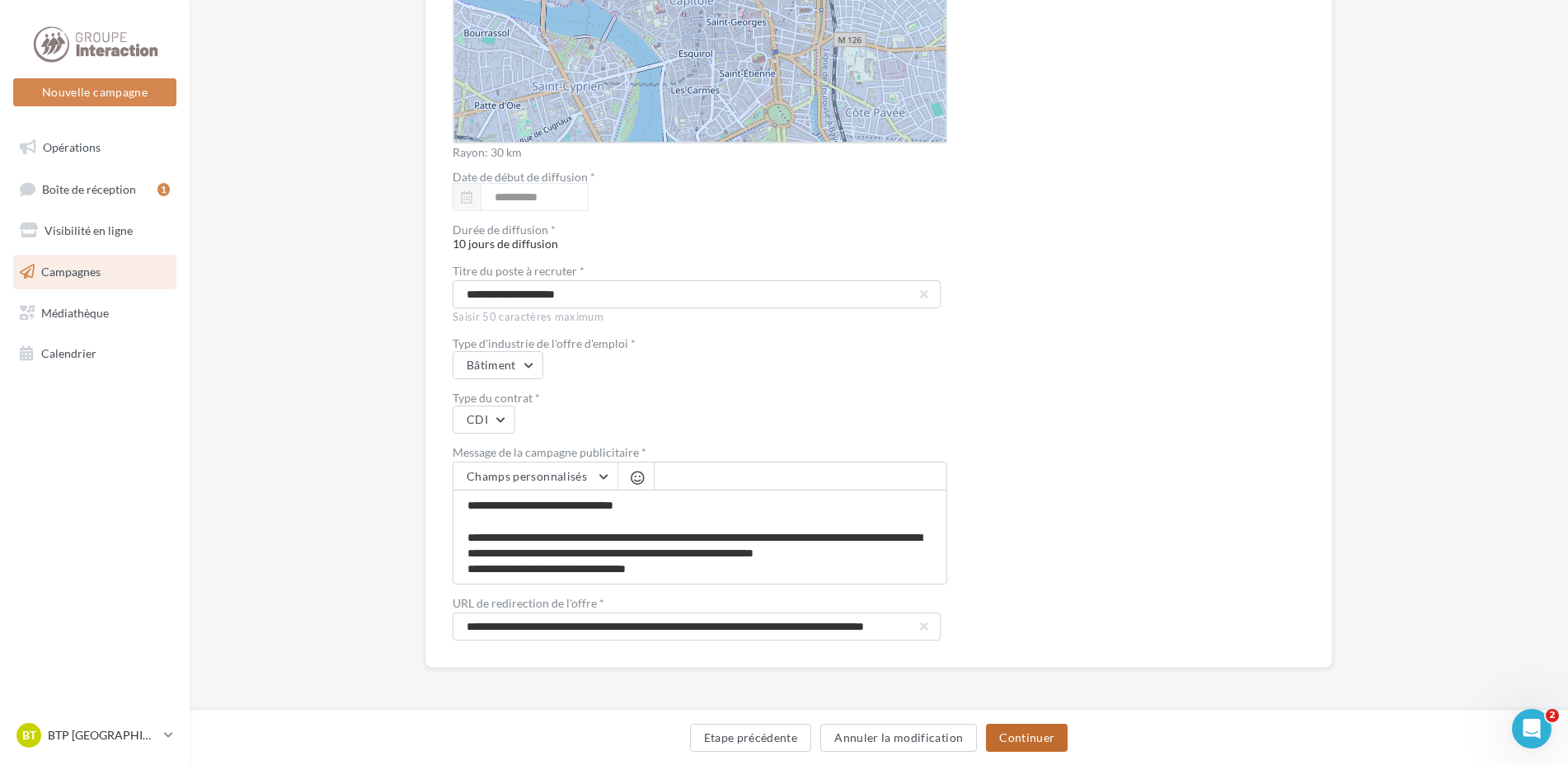
click at [1008, 732] on button "Continuer" at bounding box center [1027, 737] width 82 height 28
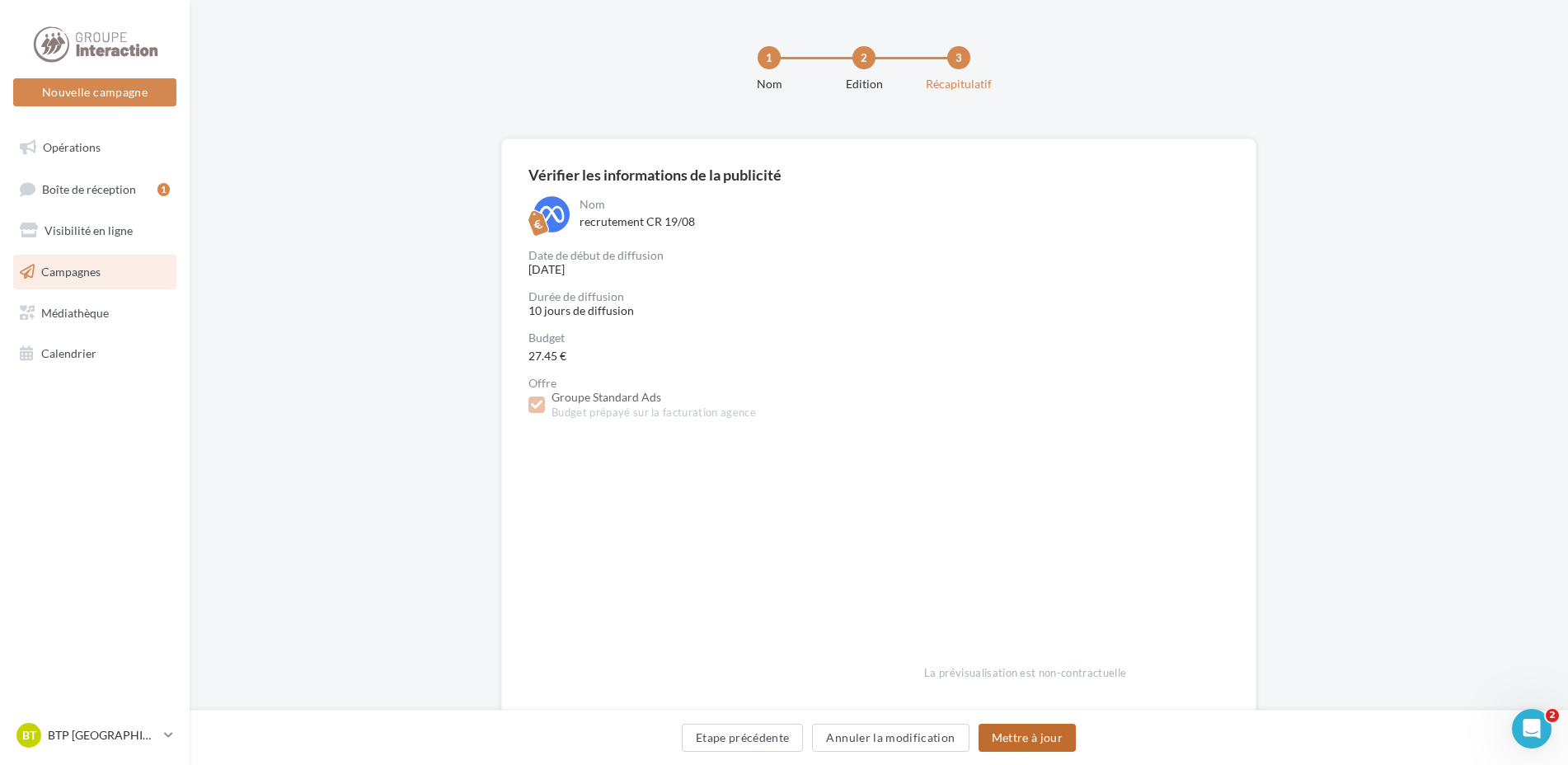
click at [1012, 741] on button "Mettre à jour" at bounding box center [1028, 737] width 98 height 28
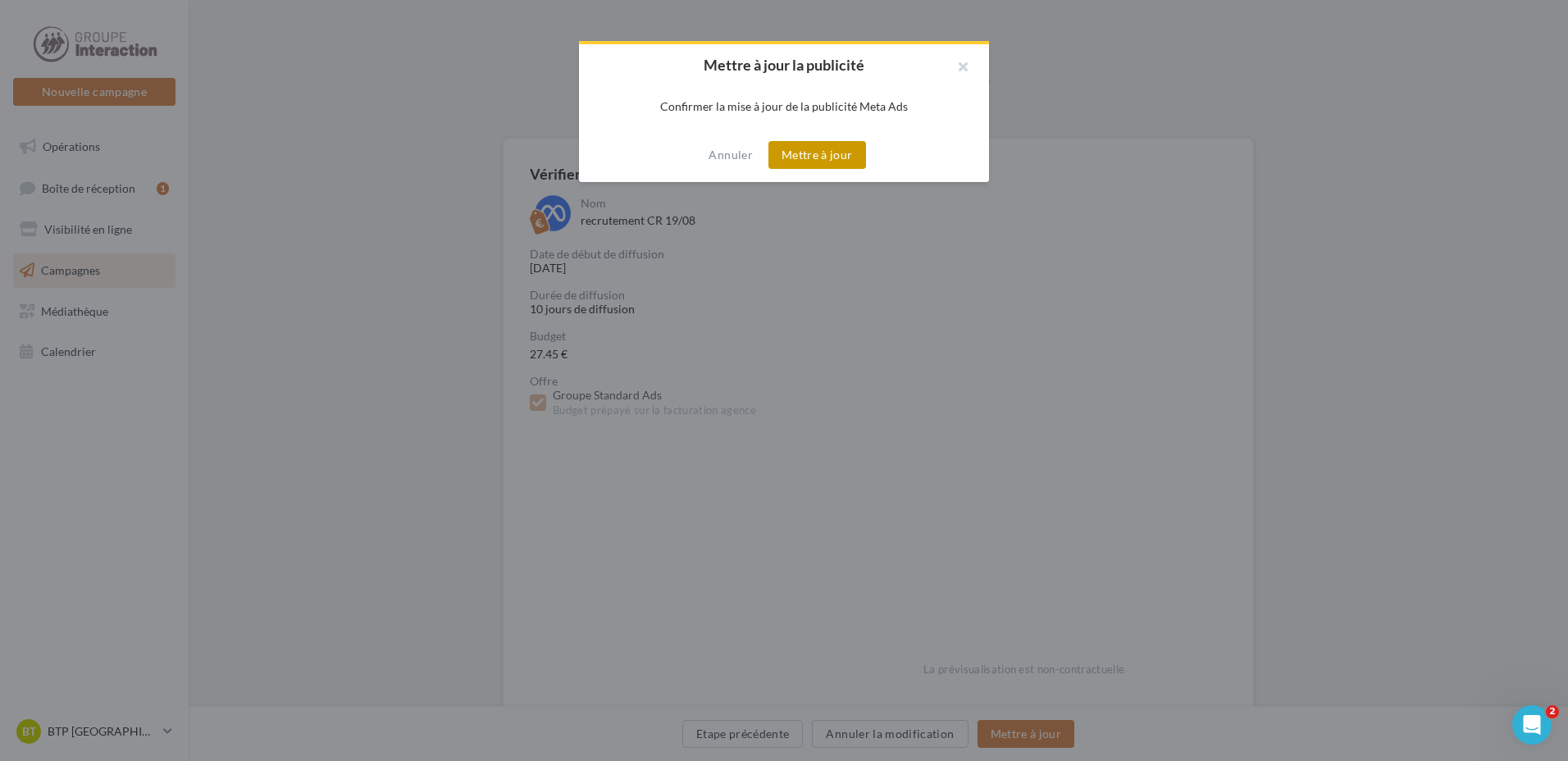
click at [814, 146] on button "Mettre à jour" at bounding box center [816, 155] width 97 height 28
